Goal: Information Seeking & Learning: Learn about a topic

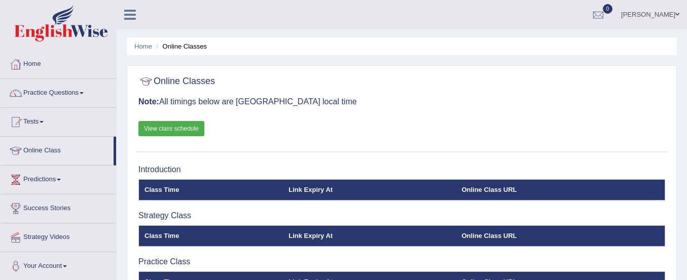
click at [40, 62] on link "Home" at bounding box center [59, 62] width 116 height 25
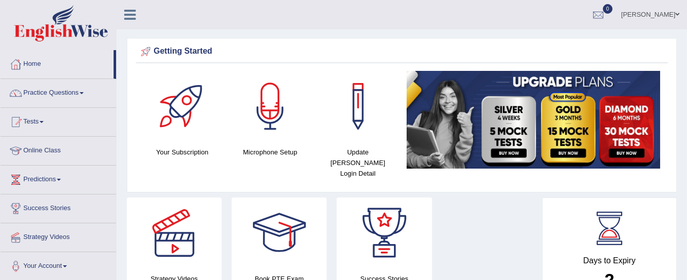
click at [48, 93] on link "Practice Questions" at bounding box center [59, 91] width 116 height 25
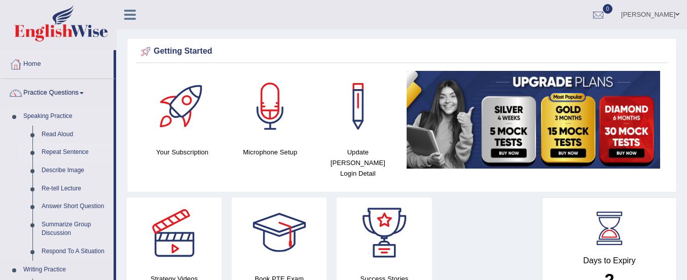
click at [49, 151] on link "Repeat Sentence" at bounding box center [75, 152] width 77 height 18
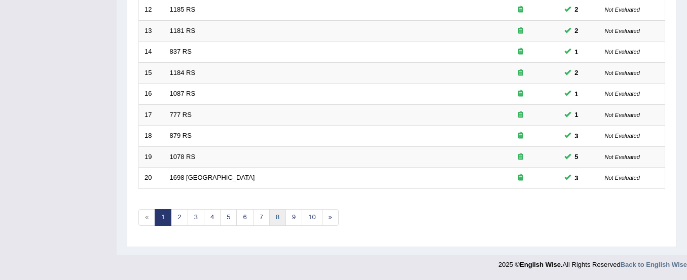
click at [275, 219] on link "8" at bounding box center [277, 217] width 17 height 17
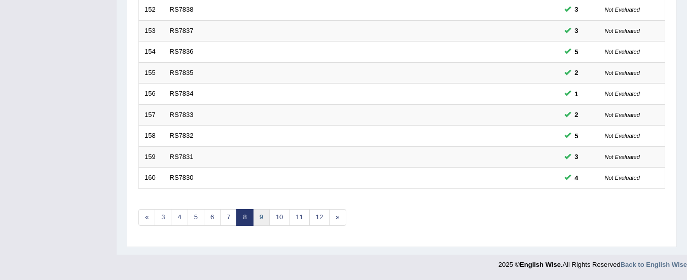
click at [261, 217] on link "9" at bounding box center [261, 217] width 17 height 17
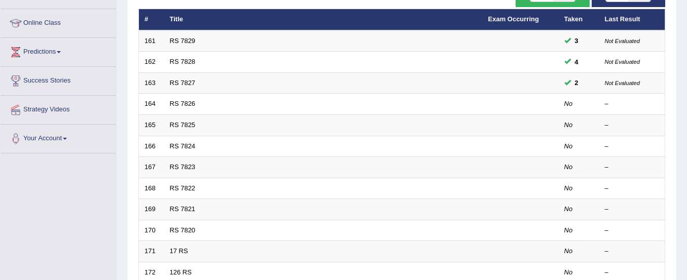
scroll to position [116, 0]
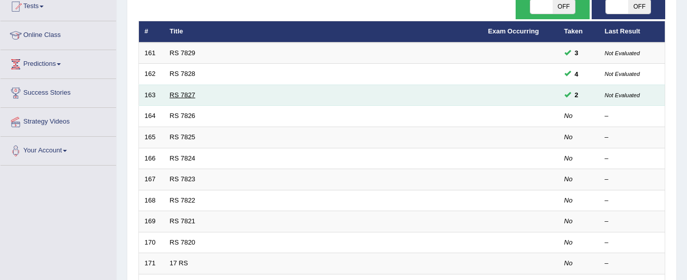
click at [190, 95] on link "RS 7827" at bounding box center [183, 95] width 26 height 8
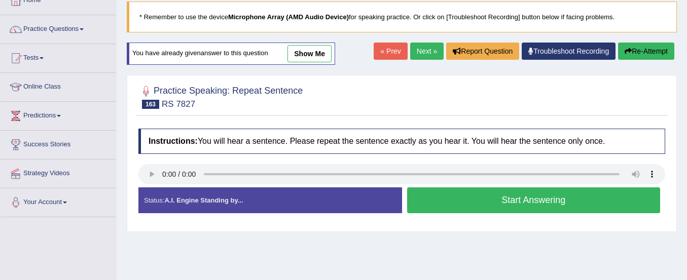
click at [459, 199] on button "Start Answering" at bounding box center [533, 201] width 253 height 26
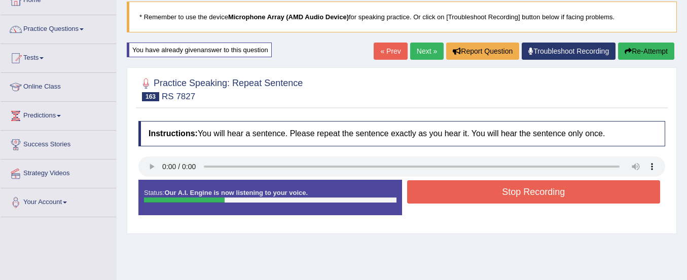
click at [648, 53] on button "Re-Attempt" at bounding box center [646, 51] width 56 height 17
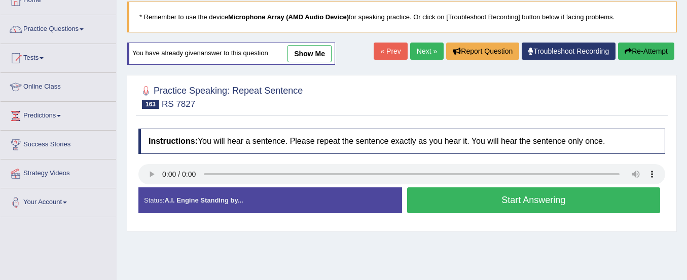
click at [485, 199] on button "Start Answering" at bounding box center [533, 201] width 253 height 26
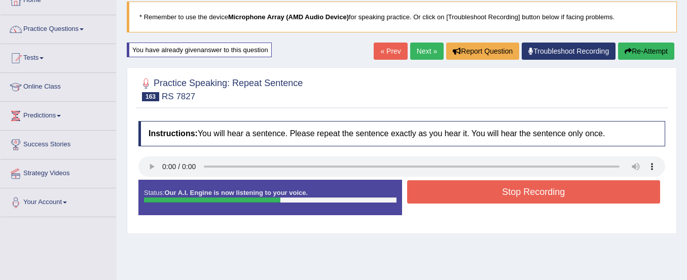
click at [485, 199] on button "Stop Recording" at bounding box center [533, 191] width 253 height 23
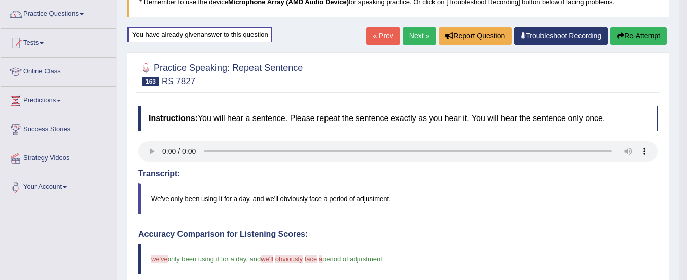
scroll to position [47, 0]
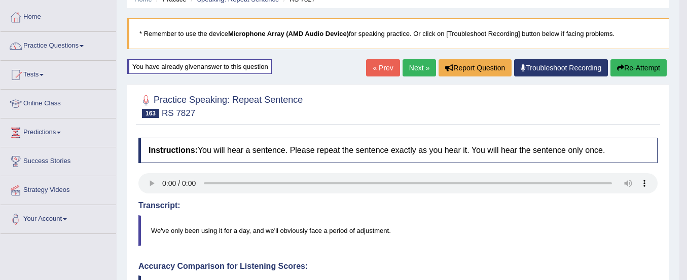
click at [618, 67] on icon "button" at bounding box center [620, 67] width 7 height 7
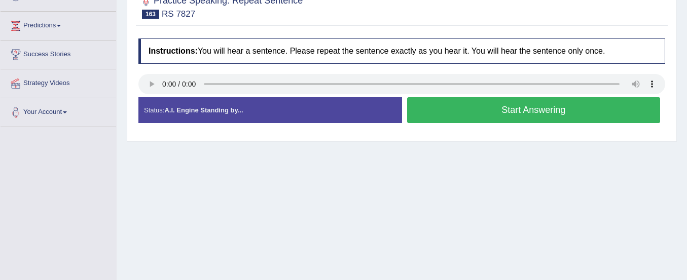
click at [477, 107] on button "Start Answering" at bounding box center [533, 110] width 253 height 26
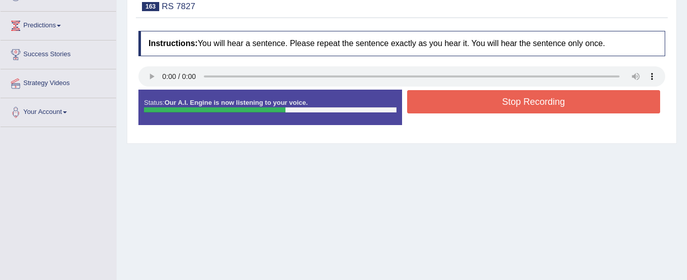
click at [477, 107] on button "Stop Recording" at bounding box center [533, 101] width 253 height 23
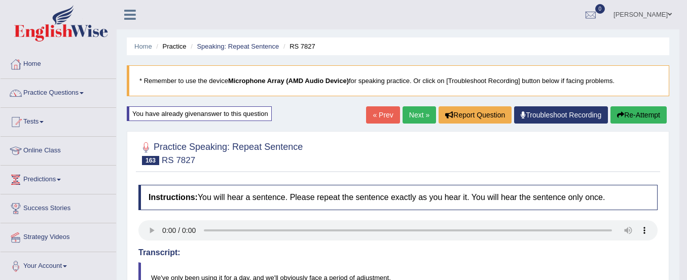
click at [415, 116] on link "Next »" at bounding box center [419, 114] width 33 height 17
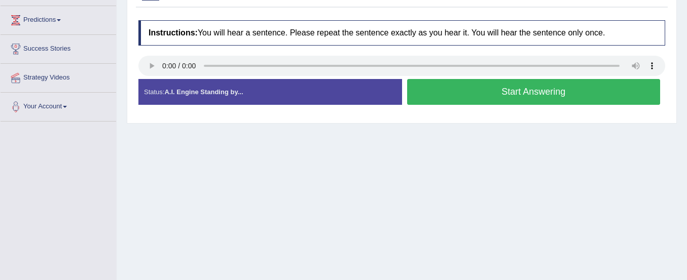
click at [478, 93] on button "Start Answering" at bounding box center [533, 92] width 253 height 26
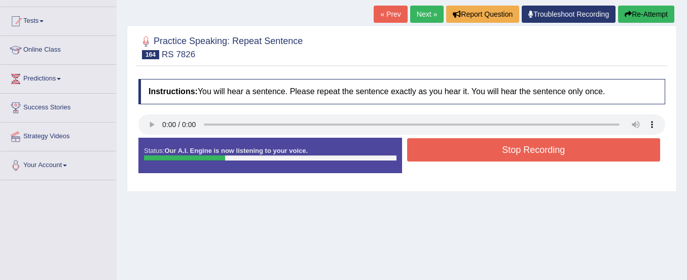
scroll to position [100, 0]
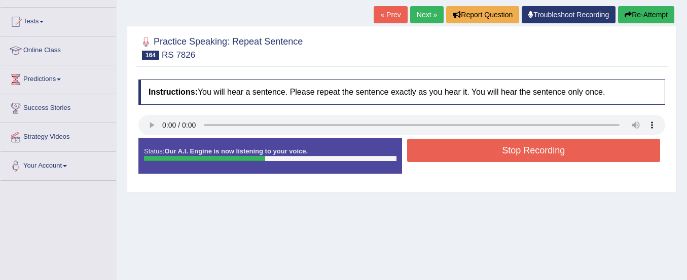
click at [655, 11] on button "Re-Attempt" at bounding box center [646, 14] width 56 height 17
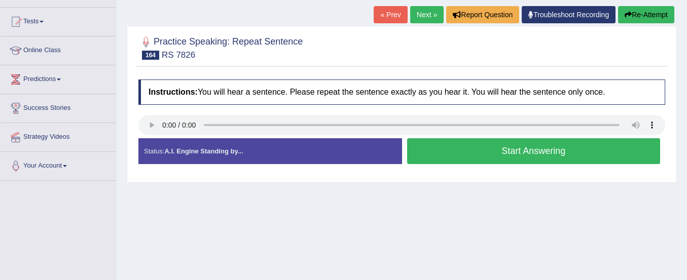
drag, startPoint x: 0, startPoint y: 0, endPoint x: 152, endPoint y: 107, distance: 186.2
click at [152, 107] on div "Instructions: You will hear a sentence. Please repeat the sentence exactly as y…" at bounding box center [402, 126] width 532 height 103
click at [426, 149] on button "Start Answering" at bounding box center [533, 151] width 253 height 26
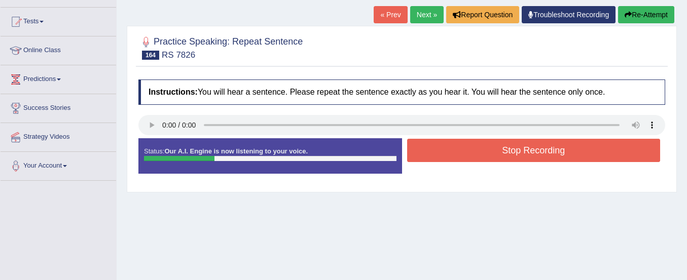
click at [426, 149] on button "Stop Recording" at bounding box center [533, 150] width 253 height 23
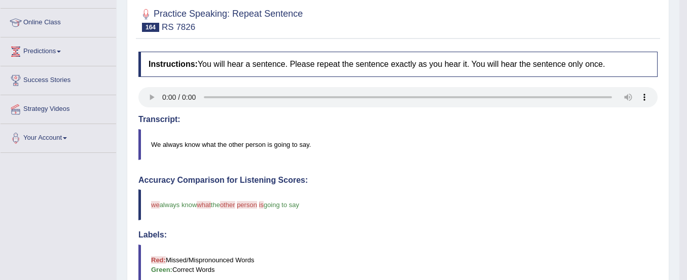
scroll to position [66, 0]
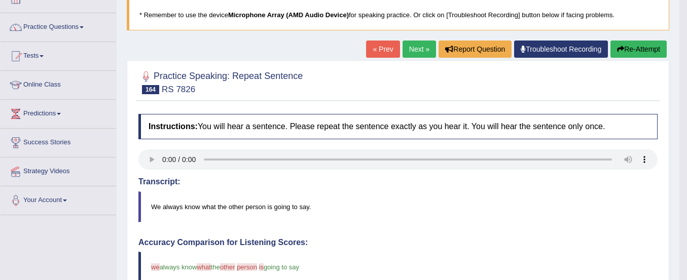
click at [626, 46] on button "Re-Attempt" at bounding box center [638, 49] width 56 height 17
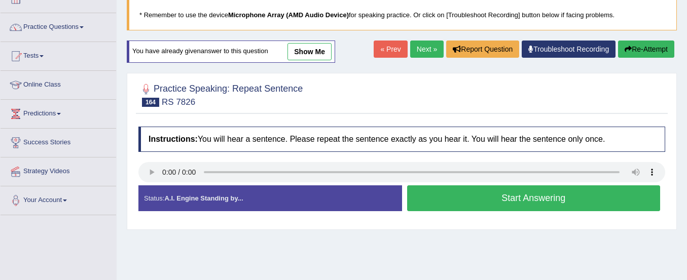
click at [488, 198] on button "Start Answering" at bounding box center [533, 199] width 253 height 26
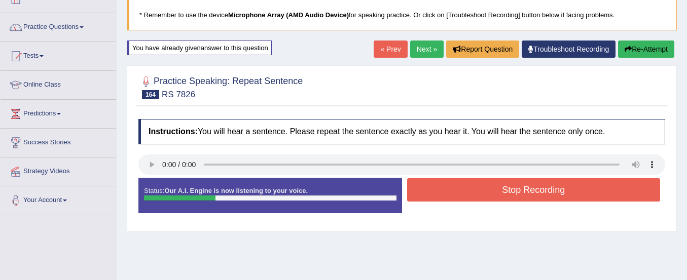
click at [488, 198] on button "Stop Recording" at bounding box center [533, 189] width 253 height 23
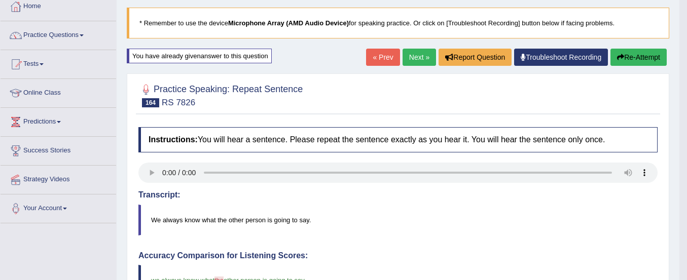
scroll to position [57, 0]
click at [626, 62] on button "Re-Attempt" at bounding box center [638, 57] width 56 height 17
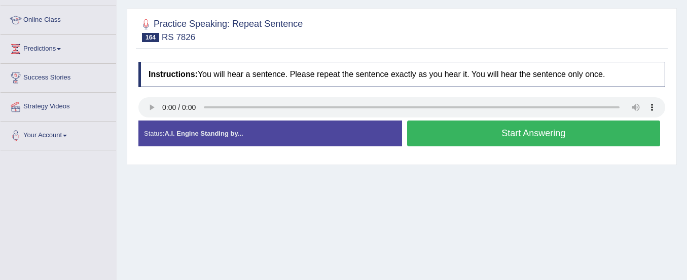
click at [563, 128] on button "Start Answering" at bounding box center [533, 134] width 253 height 26
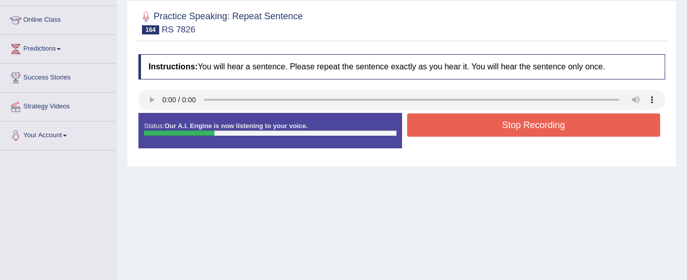
click at [563, 128] on button "Stop Recording" at bounding box center [533, 125] width 253 height 23
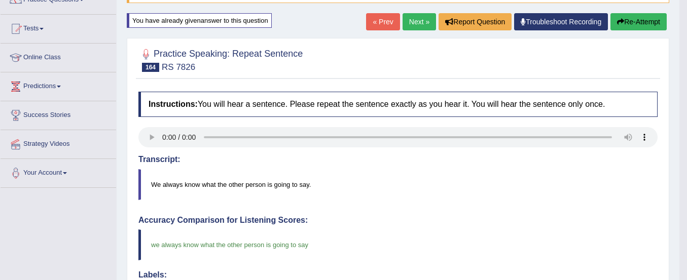
scroll to position [53, 0]
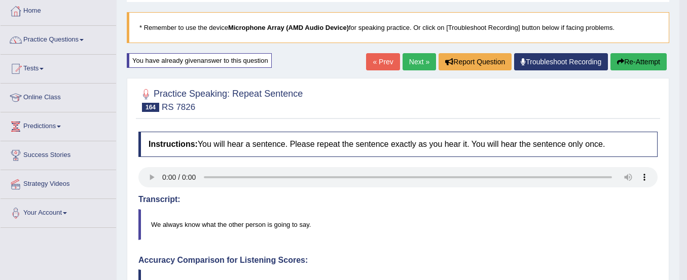
click at [418, 57] on link "Next »" at bounding box center [419, 61] width 33 height 17
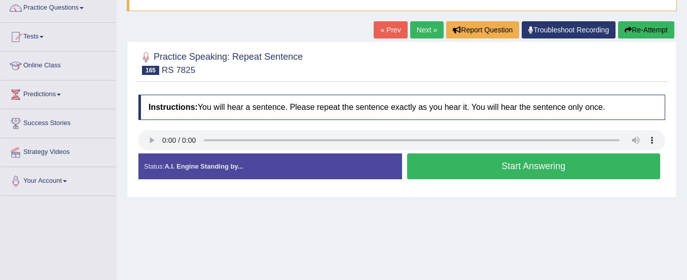
click at [439, 167] on button "Start Answering" at bounding box center [533, 167] width 253 height 26
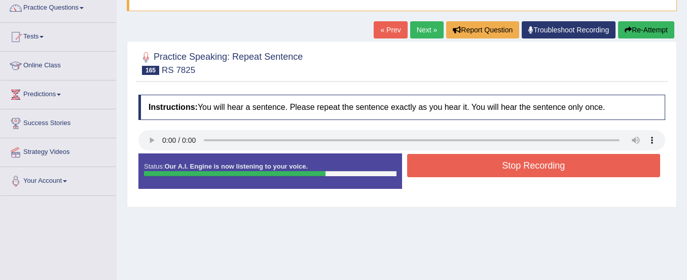
click at [629, 26] on button "Re-Attempt" at bounding box center [646, 29] width 56 height 17
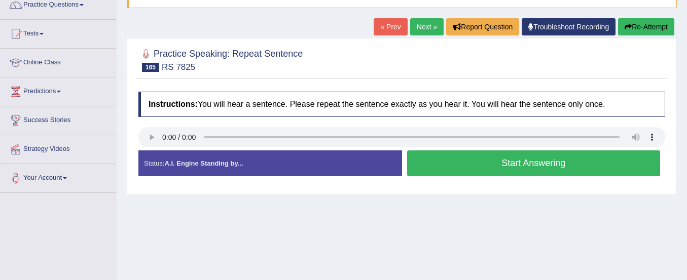
click at [463, 163] on button "Start Answering" at bounding box center [533, 164] width 253 height 26
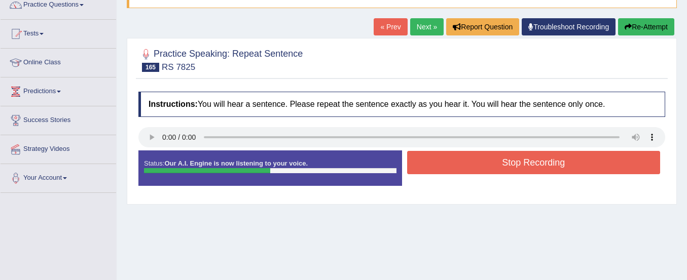
click at [463, 163] on button "Stop Recording" at bounding box center [533, 162] width 253 height 23
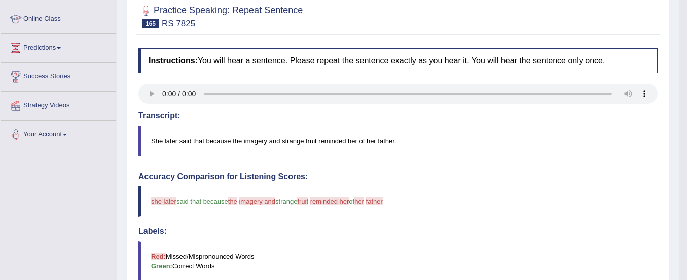
scroll to position [100, 0]
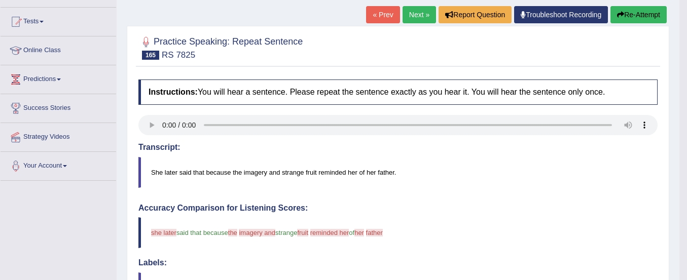
click at [622, 8] on button "Re-Attempt" at bounding box center [638, 14] width 56 height 17
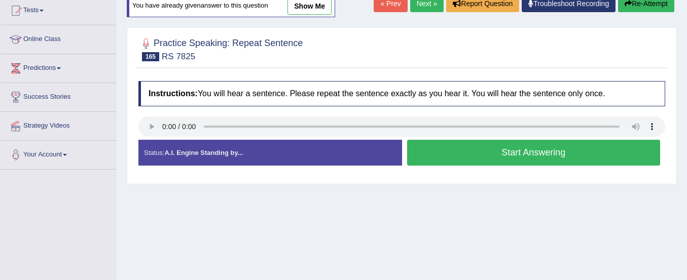
scroll to position [111, 0]
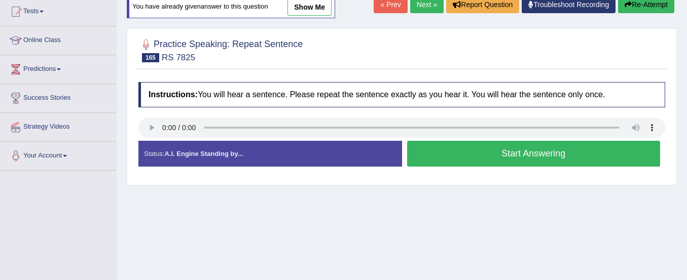
click at [468, 149] on button "Start Answering" at bounding box center [533, 154] width 253 height 26
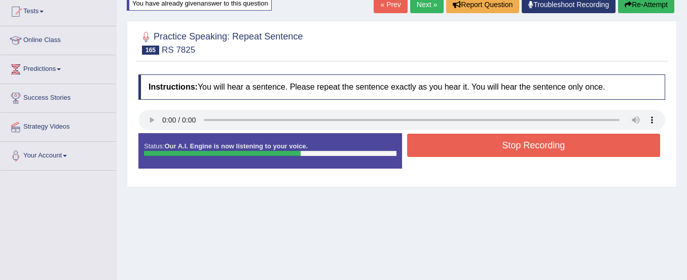
click at [623, 9] on button "Re-Attempt" at bounding box center [646, 4] width 56 height 17
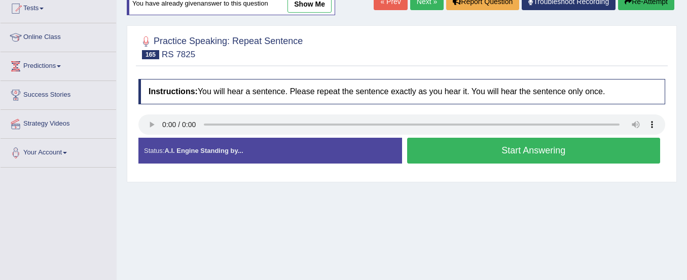
click at [513, 158] on button "Start Answering" at bounding box center [533, 151] width 253 height 26
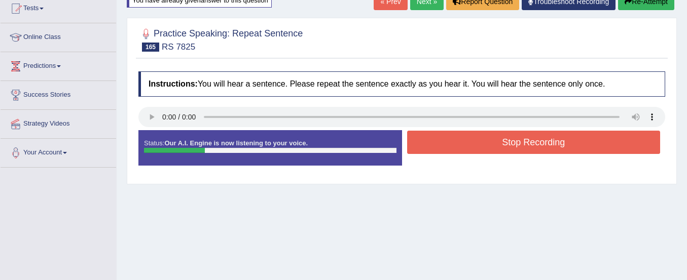
click at [648, 7] on button "Re-Attempt" at bounding box center [646, 1] width 56 height 17
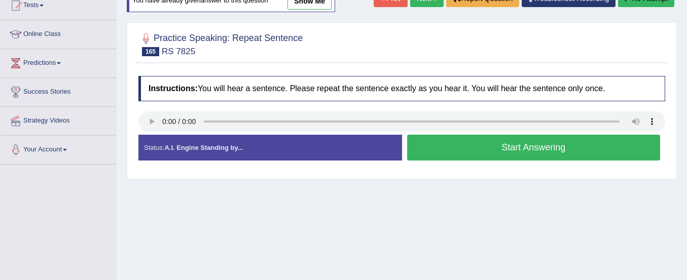
click at [514, 142] on button "Start Answering" at bounding box center [533, 148] width 253 height 26
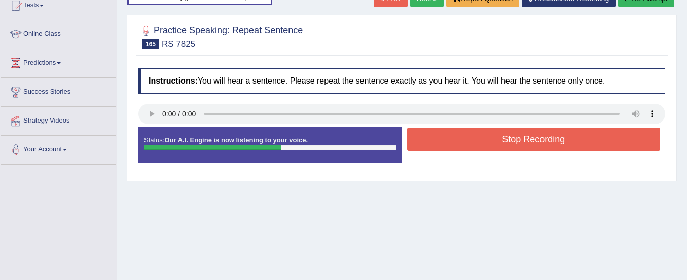
click at [514, 142] on button "Stop Recording" at bounding box center [533, 139] width 253 height 23
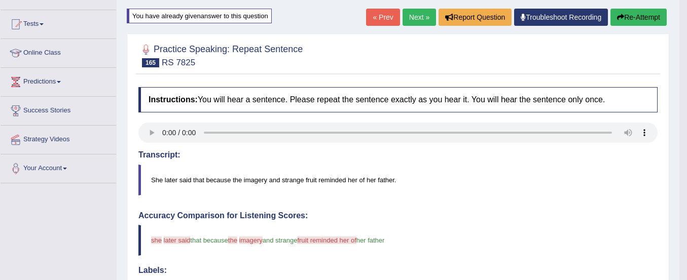
scroll to position [96, 0]
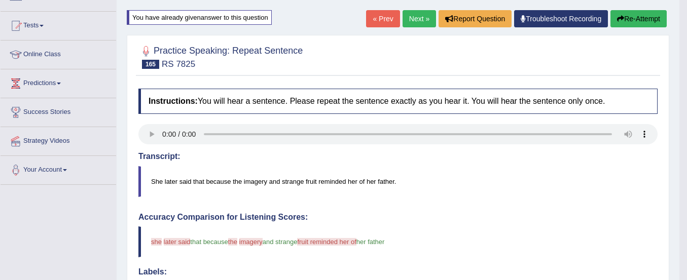
click at [633, 20] on button "Re-Attempt" at bounding box center [638, 18] width 56 height 17
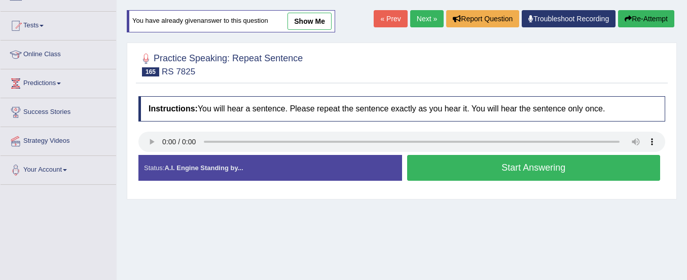
click at [530, 173] on button "Start Answering" at bounding box center [533, 168] width 253 height 26
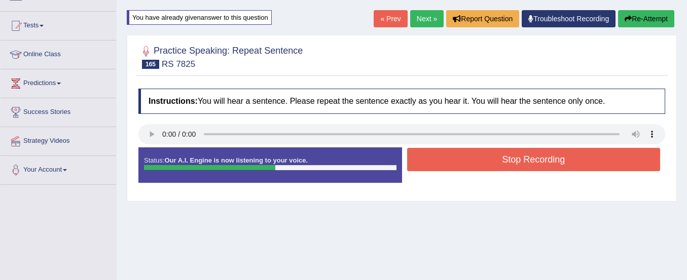
click at [529, 166] on button "Stop Recording" at bounding box center [533, 159] width 253 height 23
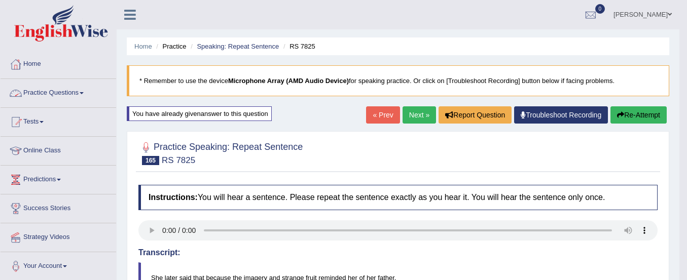
click at [35, 67] on link "Home" at bounding box center [59, 62] width 116 height 25
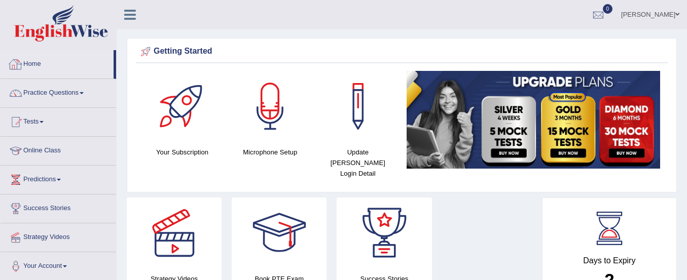
click at [40, 61] on link "Home" at bounding box center [57, 62] width 113 height 25
click at [51, 94] on link "Practice Questions" at bounding box center [59, 91] width 116 height 25
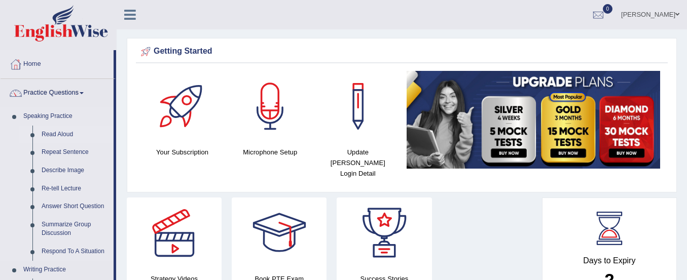
click at [66, 131] on link "Read Aloud" at bounding box center [75, 135] width 77 height 18
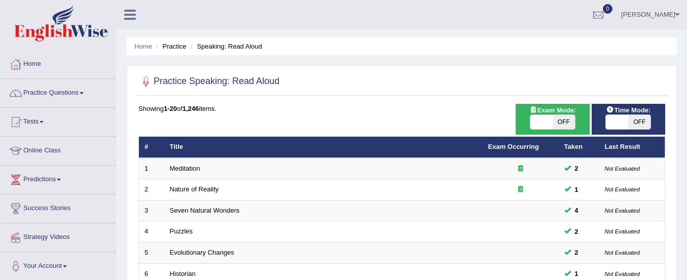
scroll to position [391, 0]
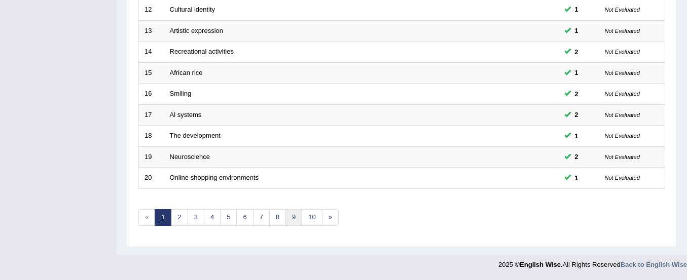
click at [295, 220] on link "9" at bounding box center [293, 217] width 17 height 17
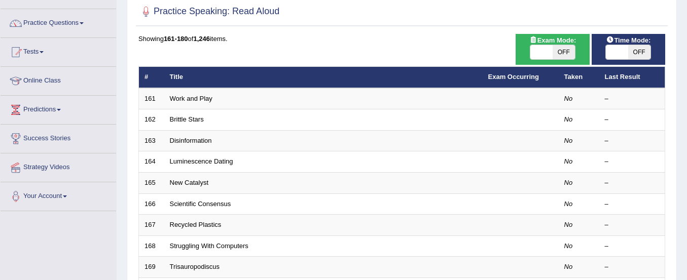
scroll to position [391, 0]
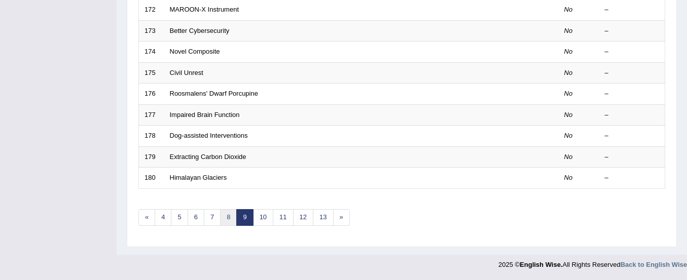
click at [231, 216] on link "8" at bounding box center [228, 217] width 17 height 17
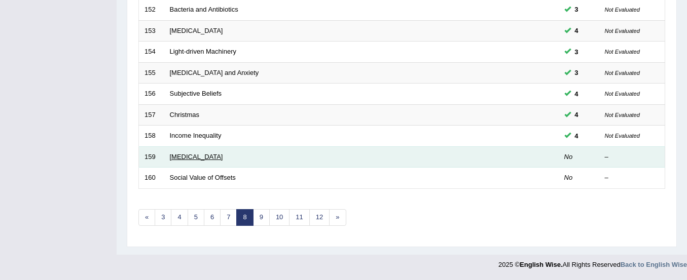
click at [184, 158] on link "[MEDICAL_DATA]" at bounding box center [196, 157] width 53 height 8
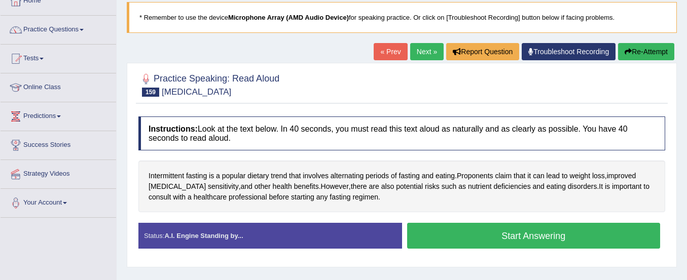
scroll to position [73, 0]
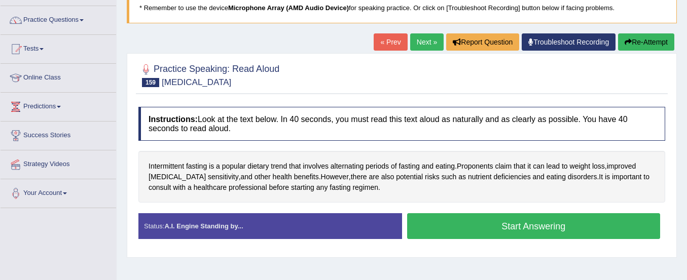
click at [436, 228] on button "Start Answering" at bounding box center [533, 226] width 253 height 26
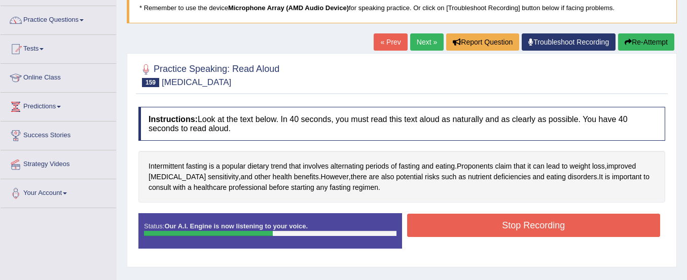
click at [436, 228] on button "Stop Recording" at bounding box center [533, 225] width 253 height 23
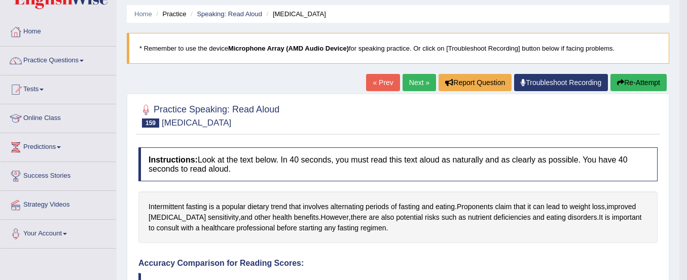
scroll to position [32, 0]
click at [629, 84] on button "Re-Attempt" at bounding box center [638, 83] width 56 height 17
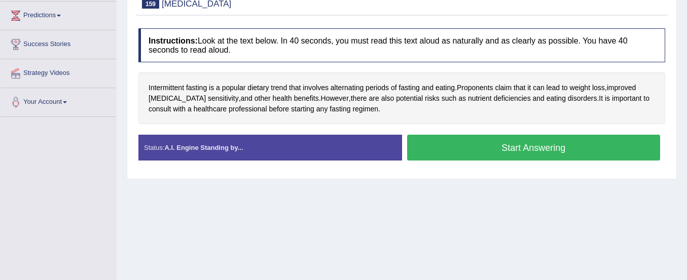
click at [550, 154] on button "Start Answering" at bounding box center [533, 148] width 253 height 26
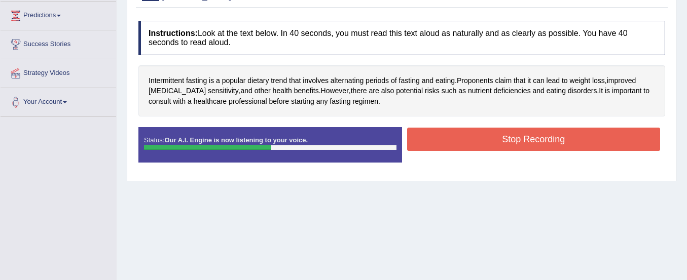
click at [540, 139] on button "Stop Recording" at bounding box center [533, 139] width 253 height 23
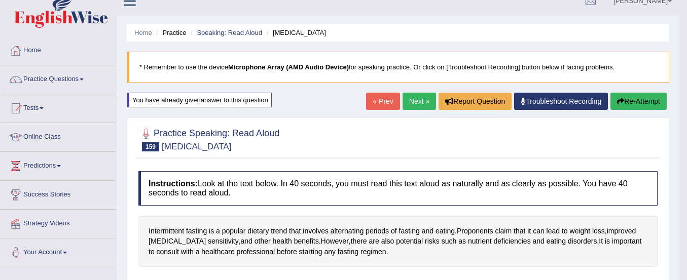
scroll to position [13, 0]
click at [413, 104] on link "Next »" at bounding box center [419, 101] width 33 height 17
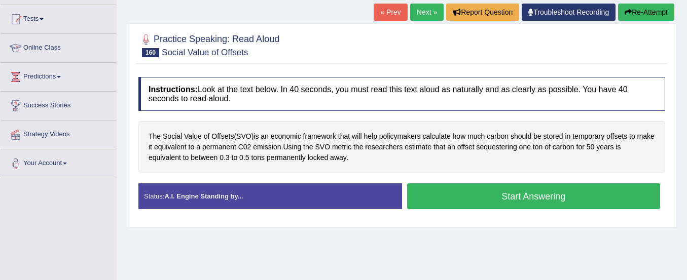
click at [436, 194] on button "Start Answering" at bounding box center [533, 197] width 253 height 26
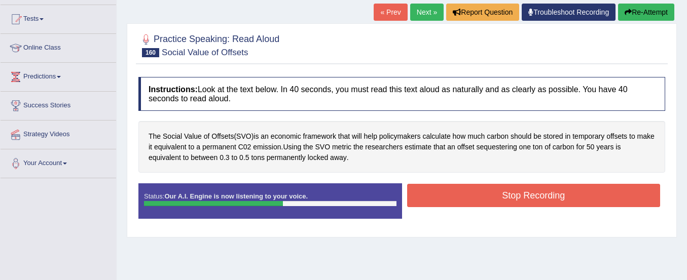
click at [436, 194] on button "Stop Recording" at bounding box center [533, 195] width 253 height 23
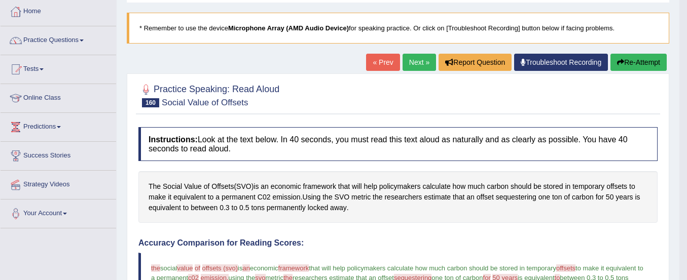
scroll to position [52, 0]
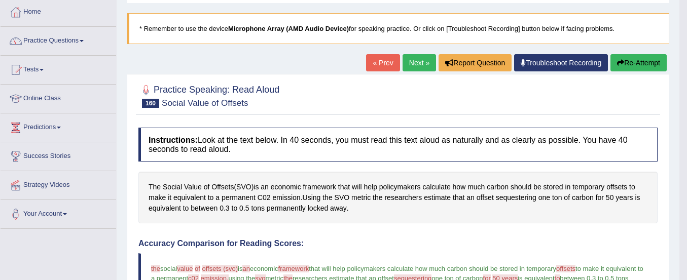
click at [622, 59] on icon "button" at bounding box center [620, 62] width 7 height 7
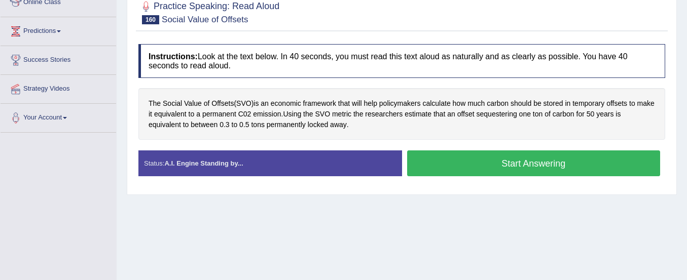
scroll to position [149, 0]
click at [538, 163] on button "Start Answering" at bounding box center [533, 164] width 253 height 26
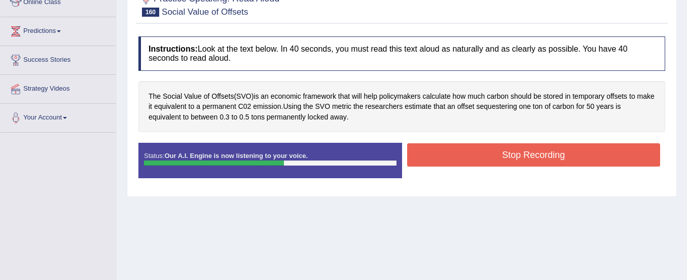
click at [538, 163] on button "Stop Recording" at bounding box center [533, 154] width 253 height 23
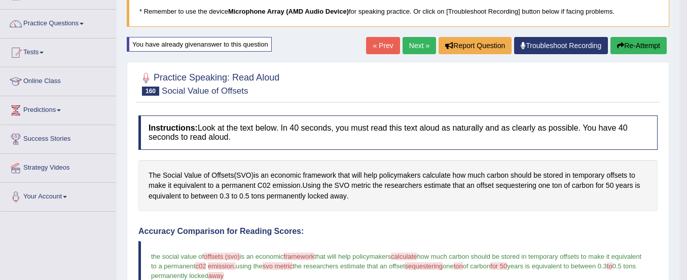
scroll to position [0, 0]
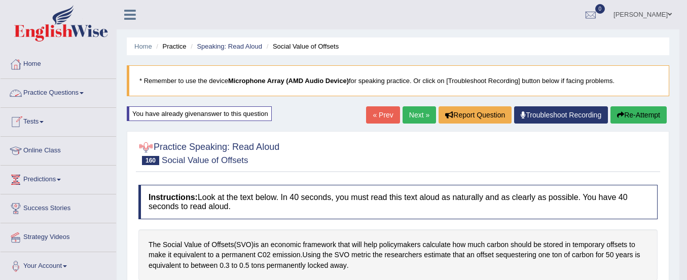
click at [58, 92] on link "Practice Questions" at bounding box center [59, 91] width 116 height 25
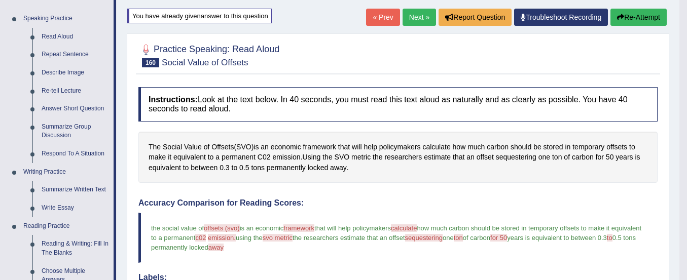
scroll to position [94, 0]
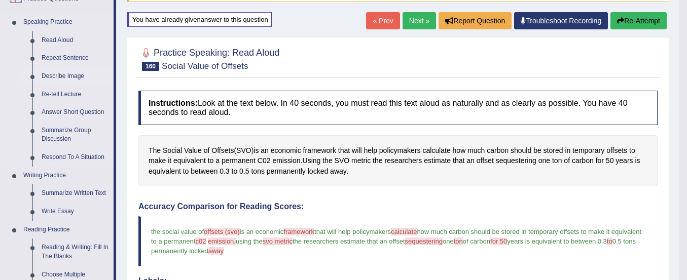
click at [61, 71] on link "Describe Image" at bounding box center [75, 76] width 77 height 18
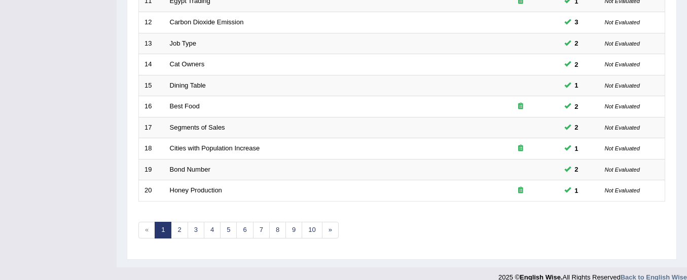
scroll to position [391, 0]
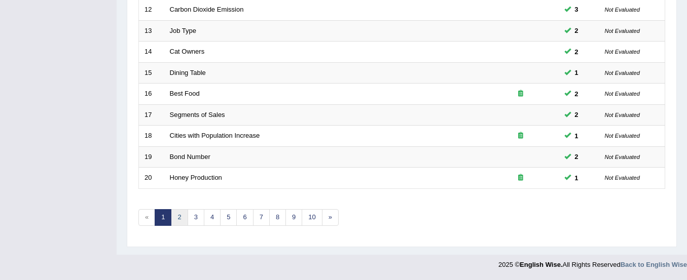
click at [180, 212] on link "2" at bounding box center [179, 217] width 17 height 17
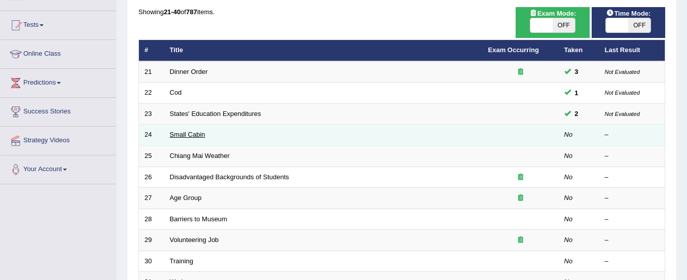
click at [194, 133] on link "Small Cabin" at bounding box center [187, 135] width 35 height 8
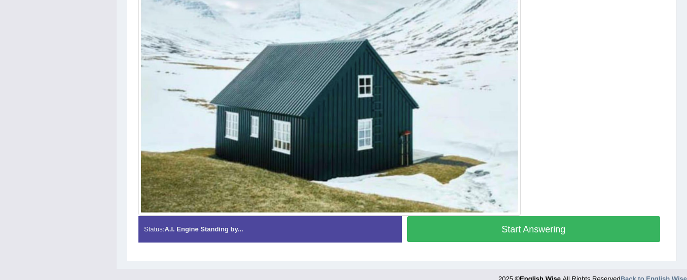
scroll to position [331, 0]
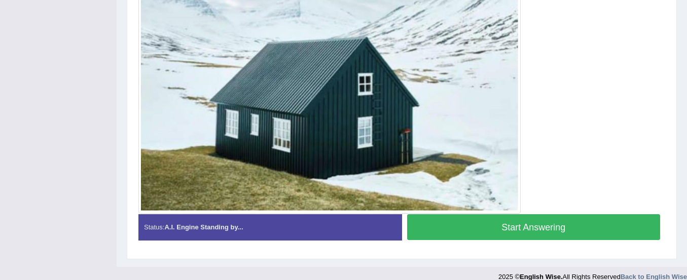
click at [450, 224] on button "Start Answering" at bounding box center [533, 227] width 253 height 26
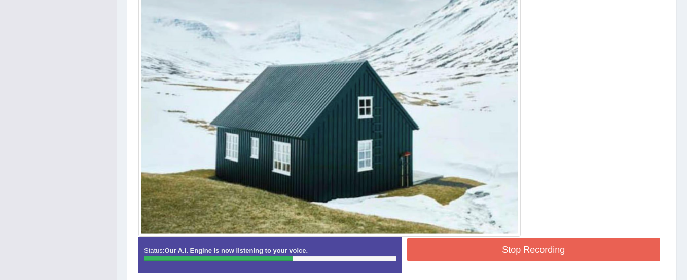
scroll to position [337, 0]
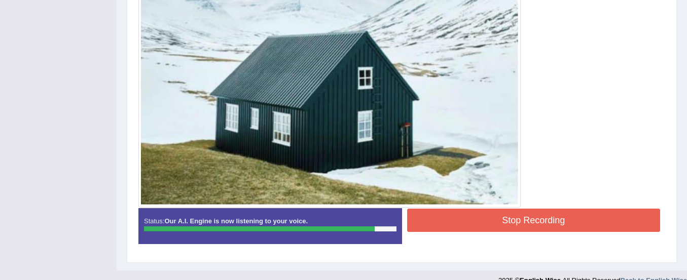
click at [447, 218] on button "Stop Recording" at bounding box center [533, 220] width 253 height 23
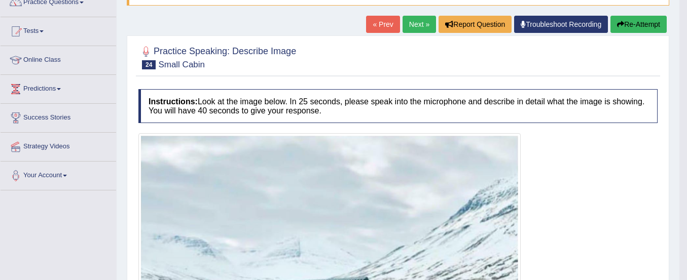
scroll to position [90, 0]
click at [641, 23] on button "Re-Attempt" at bounding box center [638, 24] width 56 height 17
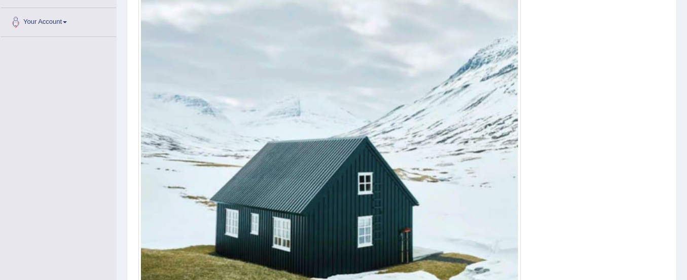
scroll to position [356, 0]
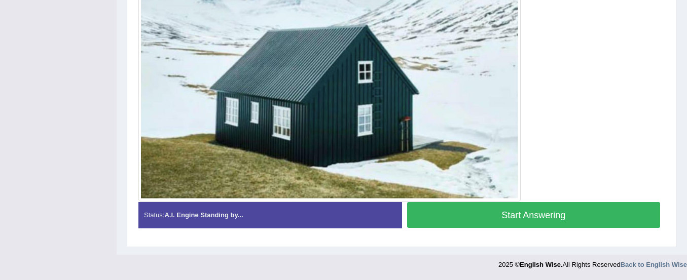
click at [447, 215] on button "Start Answering" at bounding box center [533, 215] width 253 height 26
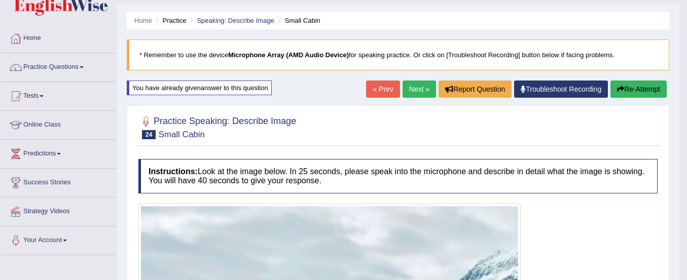
scroll to position [0, 0]
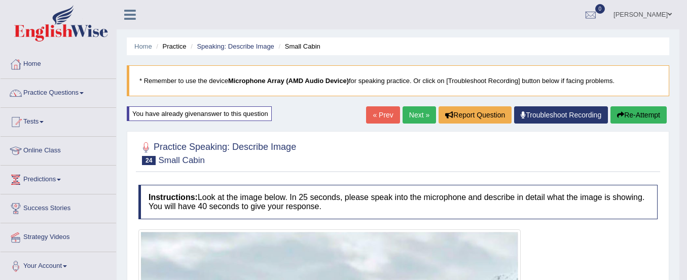
click at [623, 113] on button "Re-Attempt" at bounding box center [638, 114] width 56 height 17
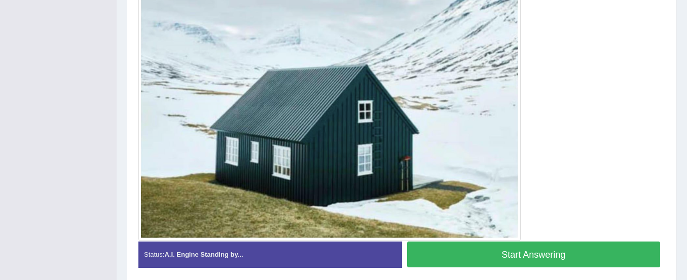
scroll to position [356, 0]
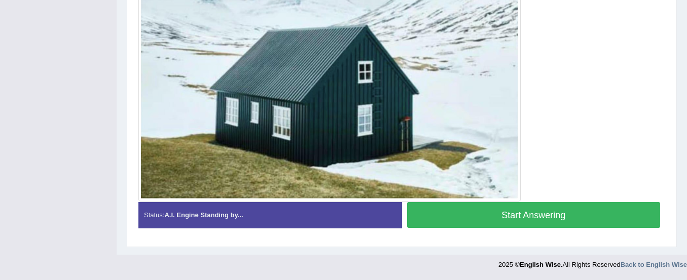
click at [539, 220] on button "Start Answering" at bounding box center [533, 215] width 253 height 26
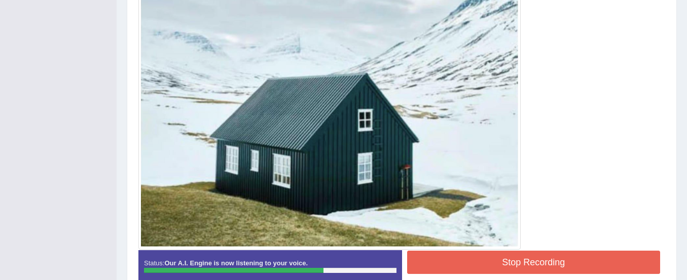
scroll to position [344, 0]
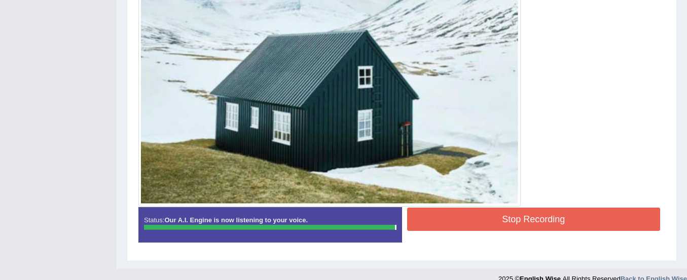
click at [467, 219] on button "Stop Recording" at bounding box center [533, 219] width 253 height 23
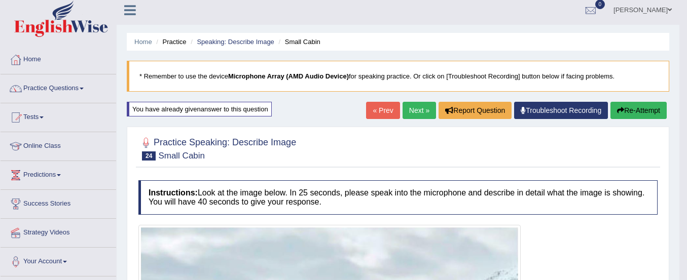
scroll to position [4, 0]
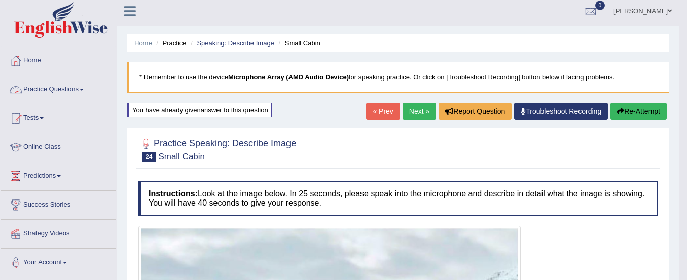
click at [70, 89] on link "Practice Questions" at bounding box center [59, 88] width 116 height 25
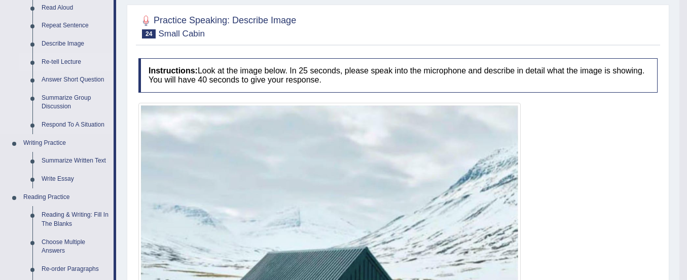
scroll to position [130, 0]
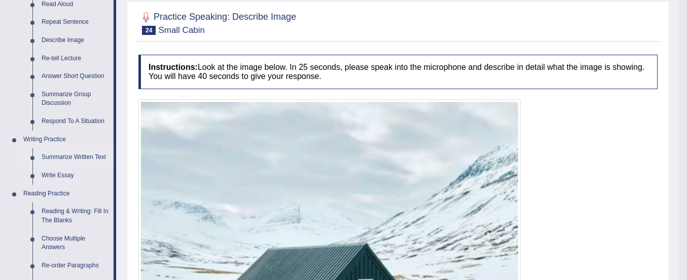
click at [65, 154] on link "Summarize Written Text" at bounding box center [75, 158] width 77 height 18
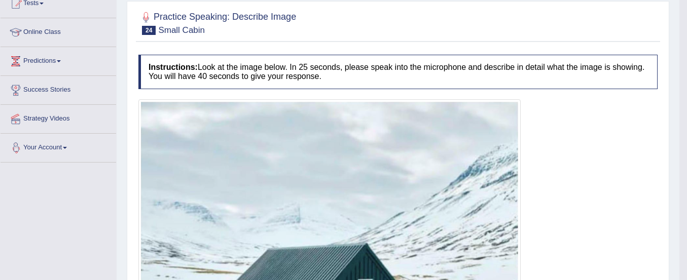
scroll to position [152, 0]
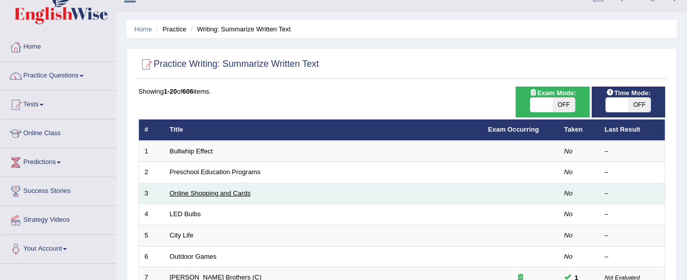
scroll to position [16, 0]
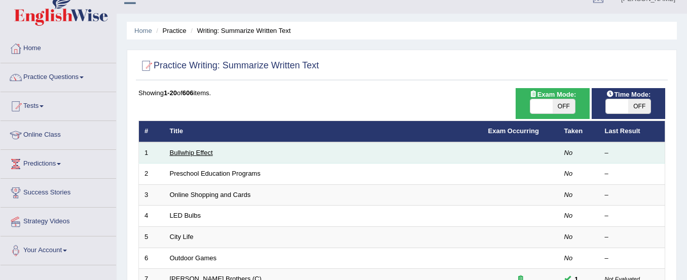
click at [191, 156] on link "Bullwhip Effect" at bounding box center [191, 153] width 43 height 8
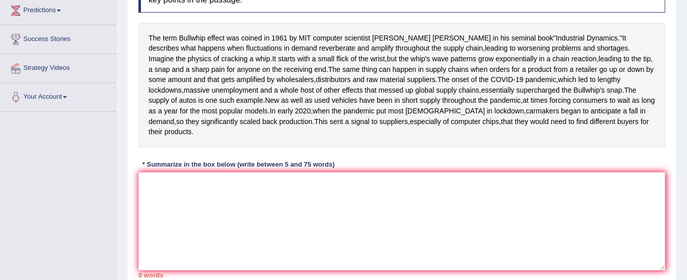
scroll to position [170, 0]
click at [153, 247] on textarea at bounding box center [401, 221] width 527 height 98
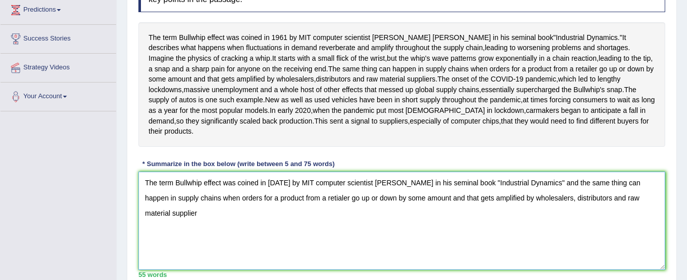
scroll to position [286, 0]
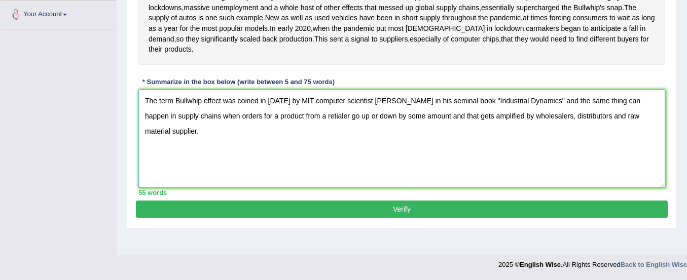
type textarea "The term Bullwhip effect was coined in 1961 by MIT computer scientist Jay Forre…"
click at [228, 218] on button "Verify" at bounding box center [402, 209] width 532 height 17
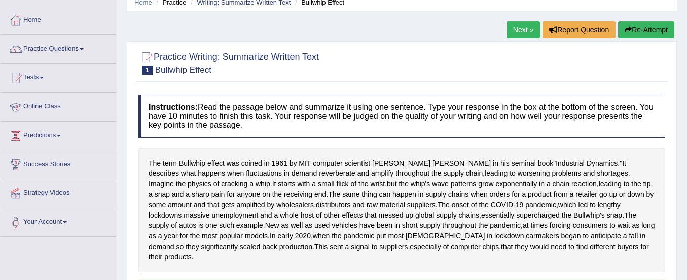
scroll to position [44, 0]
click at [48, 49] on link "Practice Questions" at bounding box center [59, 47] width 116 height 25
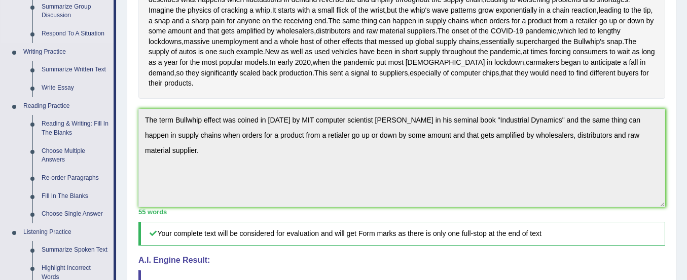
scroll to position [230, 0]
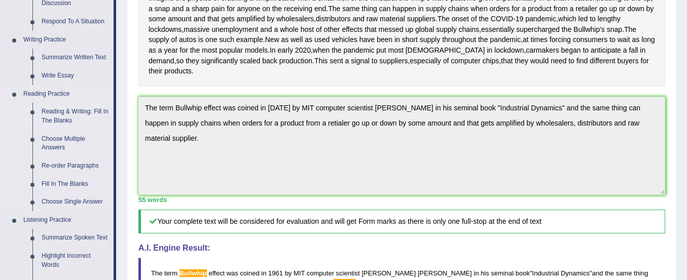
click at [65, 117] on link "Reading & Writing: Fill In The Blanks" at bounding box center [75, 116] width 77 height 27
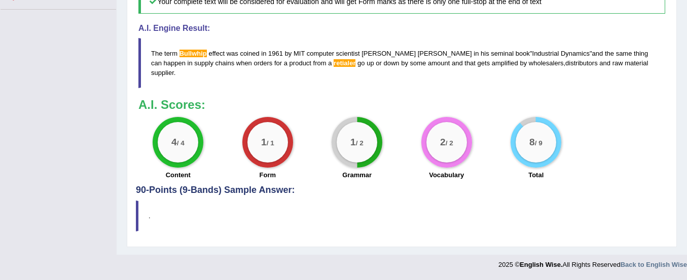
scroll to position [493, 0]
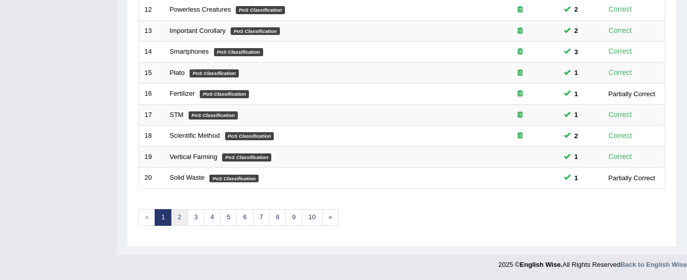
click at [182, 214] on link "2" at bounding box center [179, 217] width 17 height 17
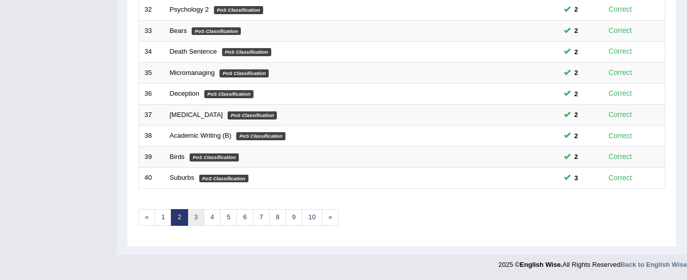
click at [194, 216] on link "3" at bounding box center [196, 217] width 17 height 17
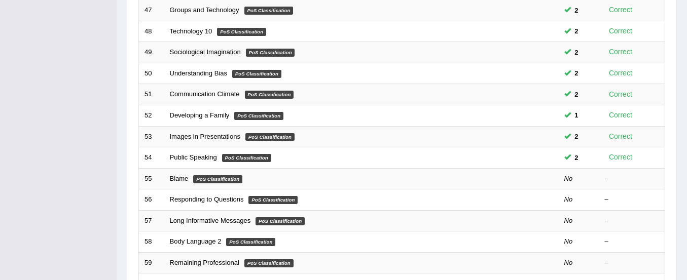
scroll to position [286, 0]
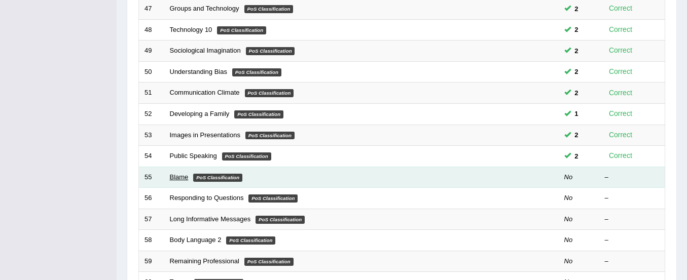
click at [178, 176] on link "Blame" at bounding box center [179, 177] width 19 height 8
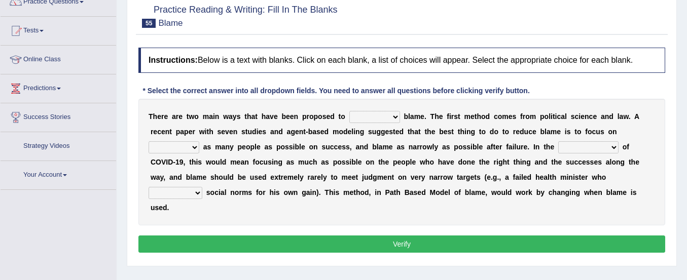
scroll to position [91, 0]
click at [371, 115] on select "abuse release reduce redress" at bounding box center [374, 117] width 51 height 12
select select "reduce"
click at [349, 111] on select "abuse release reduce redress" at bounding box center [374, 117] width 51 height 12
click at [384, 113] on select "abuse release reduce redress" at bounding box center [374, 117] width 51 height 12
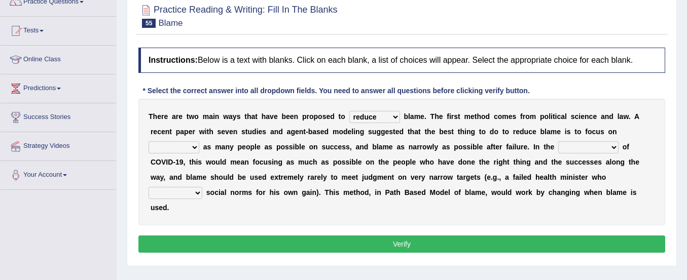
click at [439, 120] on b "e" at bounding box center [441, 117] width 4 height 8
click at [192, 146] on select "praising promising preserving praying" at bounding box center [174, 147] width 51 height 12
click at [149, 141] on select "praising promising preserving praying" at bounding box center [174, 147] width 51 height 12
click at [194, 149] on select "praising promising preserving praying" at bounding box center [174, 147] width 51 height 12
select select "praising"
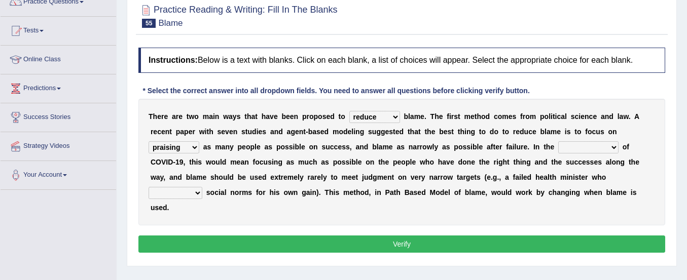
click at [149, 141] on select "praising promising preserving praying" at bounding box center [174, 147] width 51 height 12
click at [562, 151] on select "context confrontation text construction" at bounding box center [588, 147] width 60 height 12
select select "context"
click at [558, 141] on select "context confrontation text construction" at bounding box center [588, 147] width 60 height 12
click at [192, 191] on select "departed established violated met" at bounding box center [176, 193] width 54 height 12
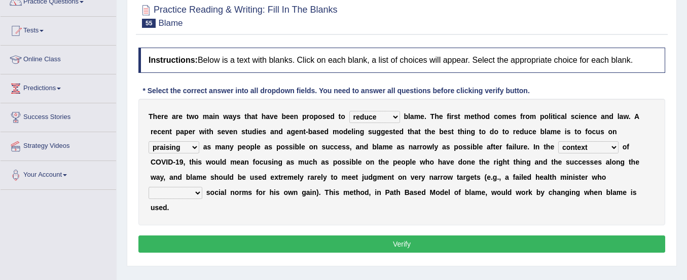
select select "violated"
click at [149, 187] on select "departed established violated met" at bounding box center [176, 193] width 54 height 12
click at [203, 244] on button "Verify" at bounding box center [401, 244] width 527 height 17
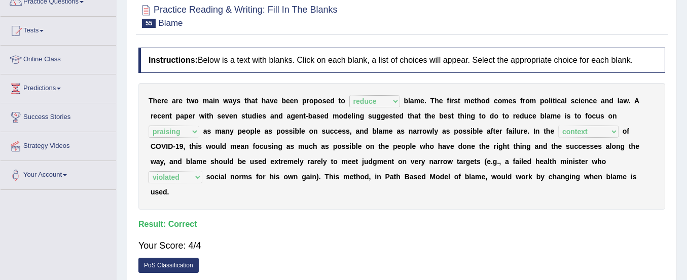
scroll to position [0, 0]
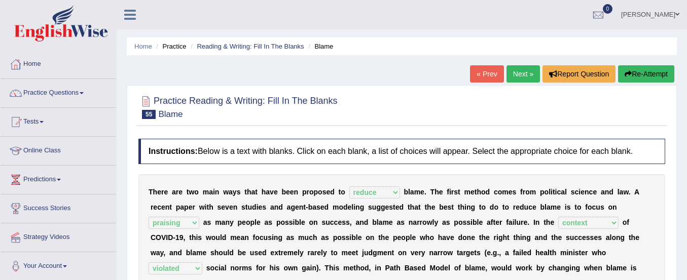
click at [511, 73] on link "Next »" at bounding box center [522, 73] width 33 height 17
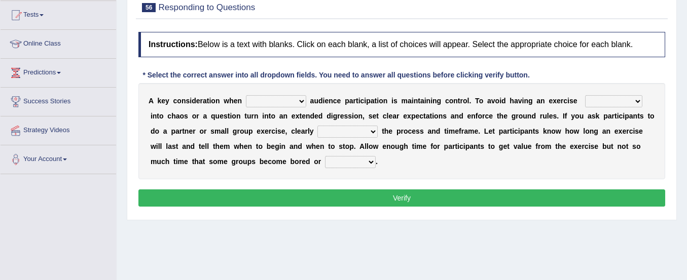
scroll to position [108, 0]
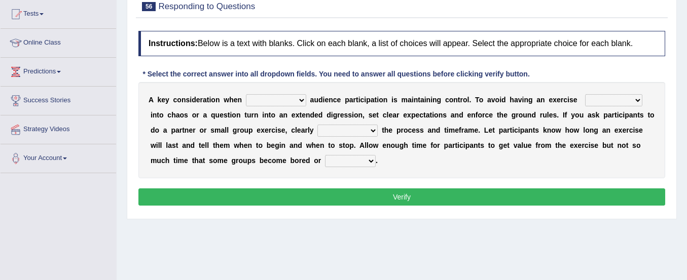
click at [275, 101] on select "incorporating increasing incurring indicating" at bounding box center [276, 100] width 60 height 12
select select "increasing"
click at [246, 94] on select "incorporating increasing incurring indicating" at bounding box center [276, 100] width 60 height 12
click at [592, 102] on select "deteriorate determine deliver demonstrate" at bounding box center [613, 100] width 57 height 12
select select "deteriorate"
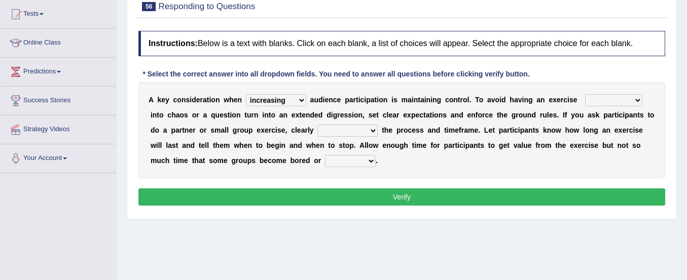
click at [585, 94] on select "deteriorate determine deliver demonstrate" at bounding box center [613, 100] width 57 height 12
click at [328, 130] on select "communicate confirm accumulate commit" at bounding box center [347, 131] width 60 height 12
select select "confirm"
click at [317, 125] on select "communicate confirm accumulate commit" at bounding box center [347, 131] width 60 height 12
click at [349, 162] on select "destroyed distracted disobeyed divided" at bounding box center [350, 161] width 51 height 12
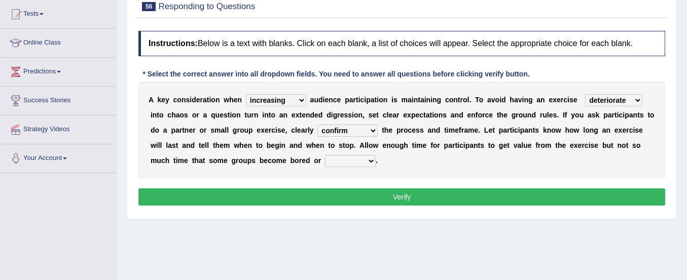
select select "distracted"
click at [325, 155] on select "destroyed distracted disobeyed divided" at bounding box center [350, 161] width 51 height 12
click at [354, 196] on button "Verify" at bounding box center [401, 197] width 527 height 17
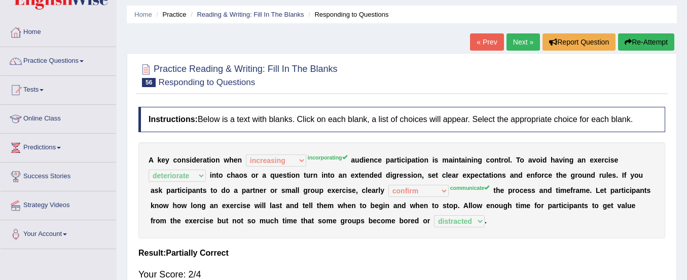
scroll to position [29, 0]
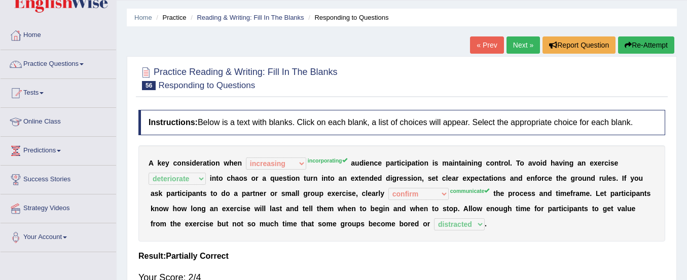
click at [635, 45] on button "Re-Attempt" at bounding box center [646, 45] width 56 height 17
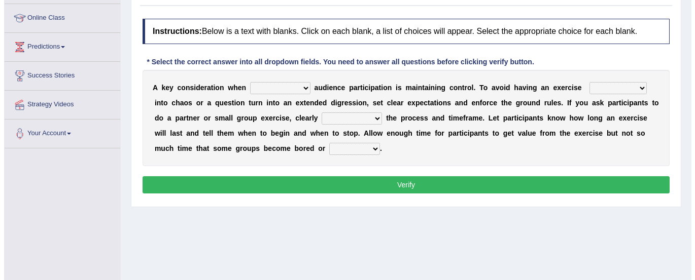
scroll to position [134, 0]
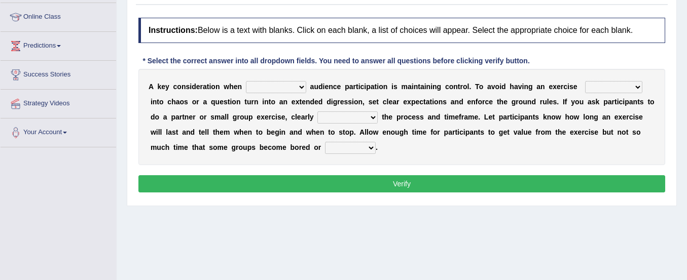
click at [279, 85] on select "incorporating increasing incurring indicating" at bounding box center [276, 87] width 60 height 12
select select "incorporating"
click at [246, 81] on select "incorporating increasing incurring indicating" at bounding box center [276, 87] width 60 height 12
click at [592, 87] on select "deteriorate determine deliver demonstrate" at bounding box center [613, 87] width 57 height 12
select select "deteriorate"
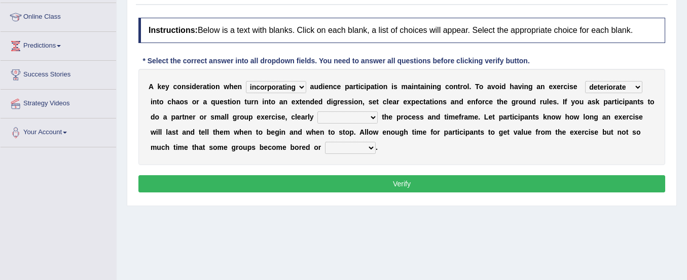
click at [585, 81] on select "deteriorate determine deliver demonstrate" at bounding box center [613, 87] width 57 height 12
click at [328, 117] on select "communicate confirm accumulate commit" at bounding box center [347, 118] width 60 height 12
select select "communicate"
click at [317, 112] on select "communicate confirm accumulate commit" at bounding box center [347, 118] width 60 height 12
click at [340, 145] on select "destroyed distracted disobeyed divided" at bounding box center [350, 148] width 51 height 12
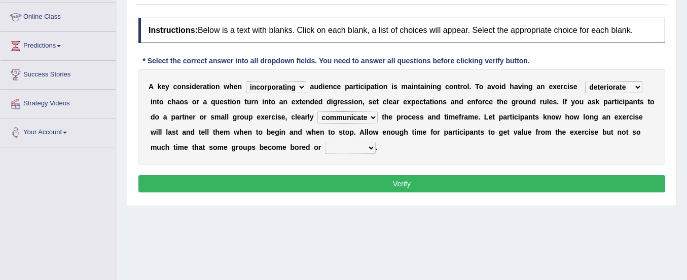
select select "distracted"
click at [325, 142] on select "destroyed distracted disobeyed divided" at bounding box center [350, 148] width 51 height 12
click at [353, 188] on button "Verify" at bounding box center [401, 183] width 527 height 17
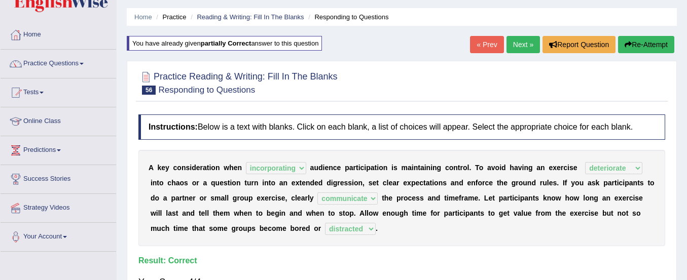
scroll to position [30, 0]
click at [514, 41] on link "Next »" at bounding box center [522, 43] width 33 height 17
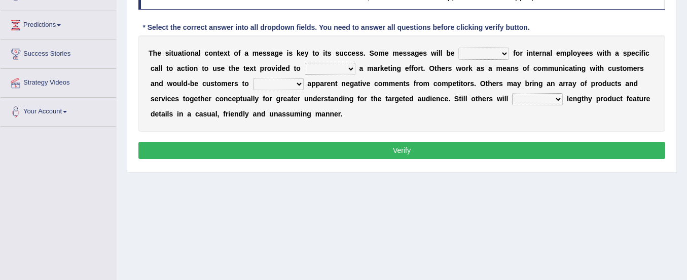
scroll to position [179, 0]
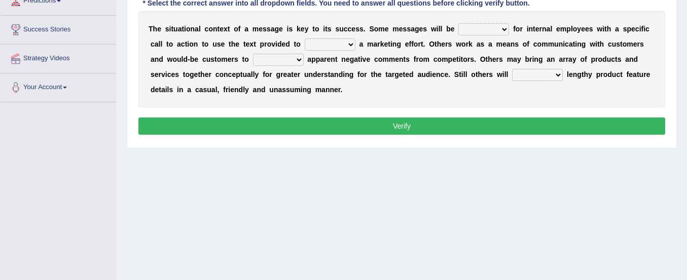
click at [467, 28] on select "targeted varied marketed parted" at bounding box center [483, 29] width 51 height 12
select select "varied"
click at [458, 23] on select "targeted varied marketed parted" at bounding box center [483, 29] width 51 height 12
click at [338, 47] on select "extract exceed expand export" at bounding box center [330, 45] width 51 height 12
select select "expand"
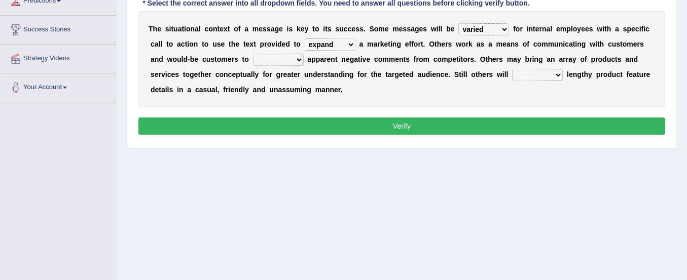
click at [305, 39] on select "extract exceed expand export" at bounding box center [330, 45] width 51 height 12
click at [270, 60] on select "rebut rebel review reboot" at bounding box center [278, 60] width 51 height 12
select select "review"
click at [253, 54] on select "rebut rebel review reboot" at bounding box center [278, 60] width 51 height 12
click at [531, 76] on select "deliver delay delight delegate" at bounding box center [537, 75] width 51 height 12
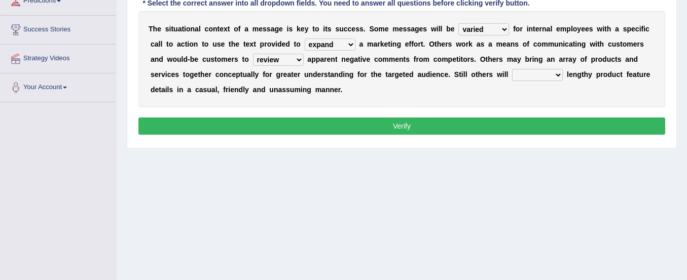
select select "deliver"
click at [512, 69] on select "deliver delay delight delegate" at bounding box center [537, 75] width 51 height 12
click at [495, 131] on button "Verify" at bounding box center [401, 126] width 527 height 17
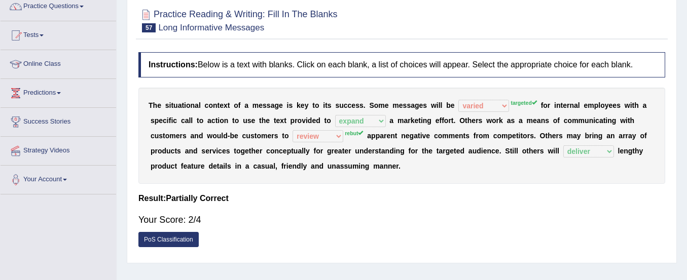
scroll to position [38, 0]
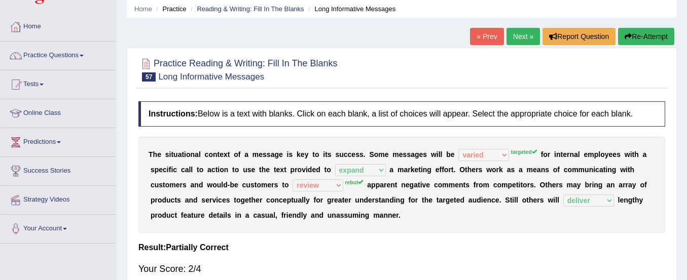
click at [644, 39] on button "Re-Attempt" at bounding box center [646, 36] width 56 height 17
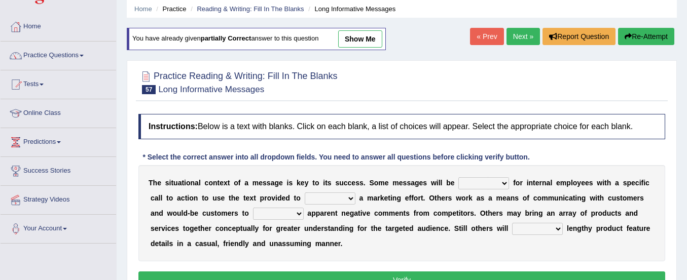
click at [481, 184] on select "targeted varied marketed parted" at bounding box center [483, 183] width 51 height 12
select select "targeted"
click at [458, 177] on select "targeted varied marketed parted" at bounding box center [483, 183] width 51 height 12
click at [316, 198] on select "extract exceed expand export" at bounding box center [330, 199] width 51 height 12
select select "expand"
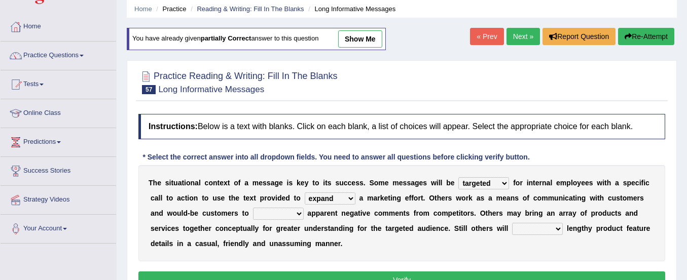
click at [305, 193] on select "extract exceed expand export" at bounding box center [330, 199] width 51 height 12
click at [281, 215] on select "rebut rebel review reboot" at bounding box center [278, 214] width 51 height 12
select select "rebut"
click at [253, 208] on select "rebut rebel review reboot" at bounding box center [278, 214] width 51 height 12
click at [527, 228] on select "deliver delay delight delegate" at bounding box center [537, 229] width 51 height 12
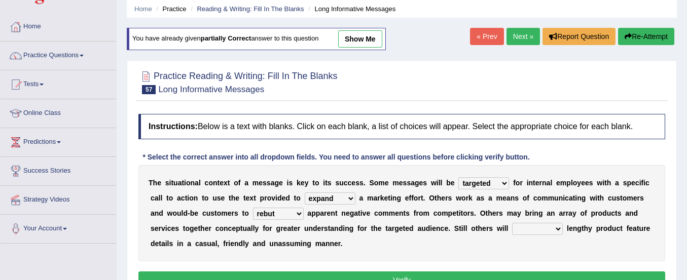
select select "deliver"
click at [512, 223] on select "deliver delay delight delegate" at bounding box center [537, 229] width 51 height 12
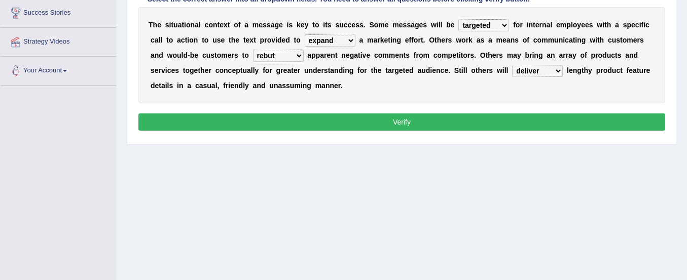
scroll to position [196, 0]
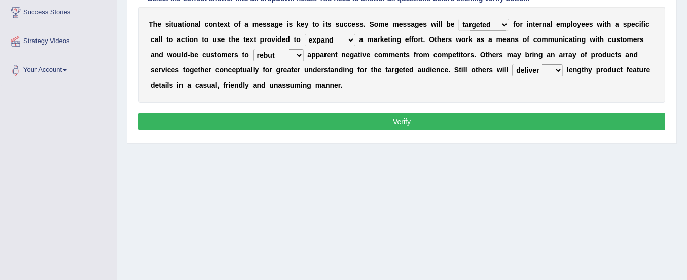
click at [520, 115] on button "Verify" at bounding box center [401, 121] width 527 height 17
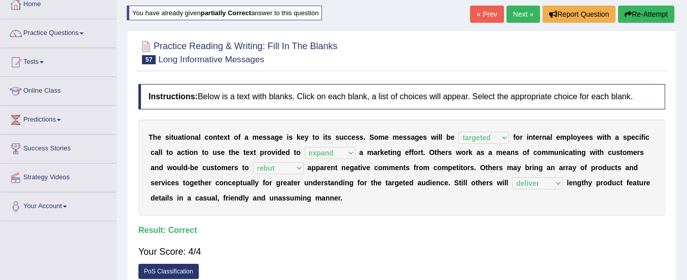
scroll to position [0, 0]
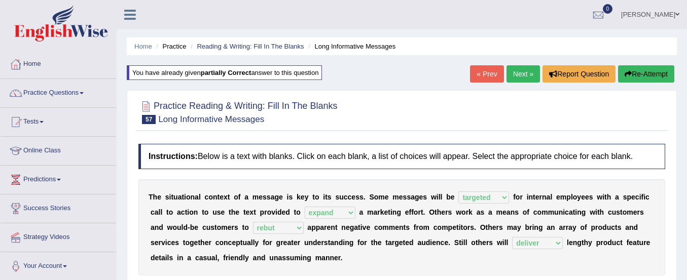
click at [521, 74] on link "Next »" at bounding box center [522, 73] width 33 height 17
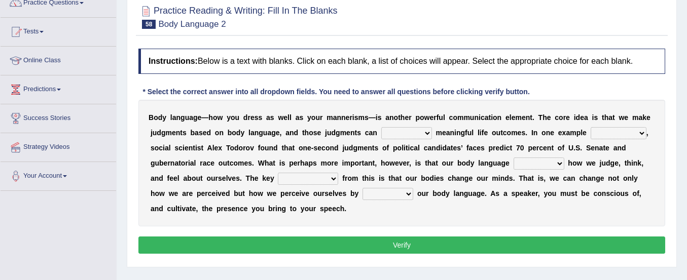
scroll to position [103, 0]
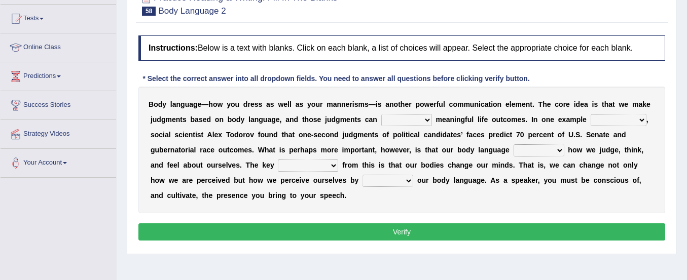
click at [394, 121] on select "predict preserve prevent prepare" at bounding box center [406, 120] width 51 height 12
select select "predict"
click at [381, 114] on select "predict preserve prevent prepare" at bounding box center [406, 120] width 51 height 12
click at [608, 119] on select "citing having cited to be cited cited" at bounding box center [619, 120] width 56 height 12
click at [591, 114] on select "citing having cited to be cited cited" at bounding box center [619, 120] width 56 height 12
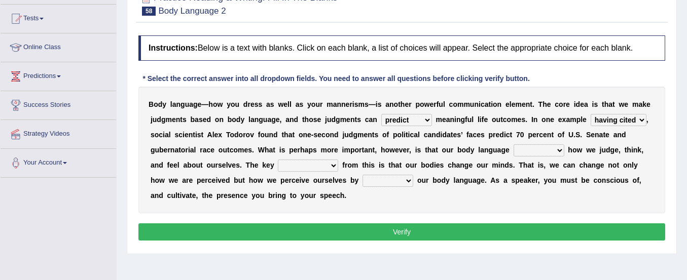
click at [604, 116] on select "citing having cited to be cited cited" at bounding box center [619, 120] width 56 height 12
select select "citing"
click at [591, 114] on select "citing having cited to be cited cited" at bounding box center [619, 120] width 56 height 12
click at [537, 149] on select "refrains reflects refers refreshes" at bounding box center [539, 150] width 51 height 12
select select "reflects"
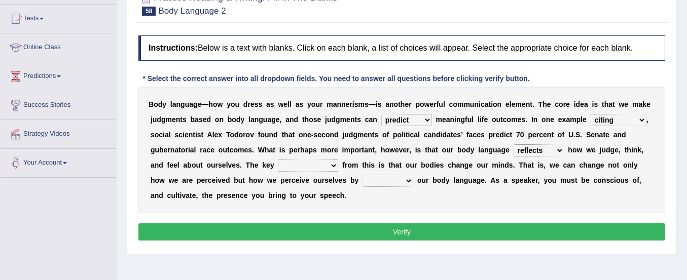
click at [514, 144] on select "refrains reflects refers refreshes" at bounding box center [539, 150] width 51 height 12
click at [290, 168] on select "drawback breakthrough takeaway takeoff" at bounding box center [308, 166] width 60 height 12
select select "drawback"
click at [278, 160] on select "drawback breakthrough takeaway takeoff" at bounding box center [308, 166] width 60 height 12
click at [381, 184] on select "enacting enabling making managing" at bounding box center [388, 181] width 51 height 12
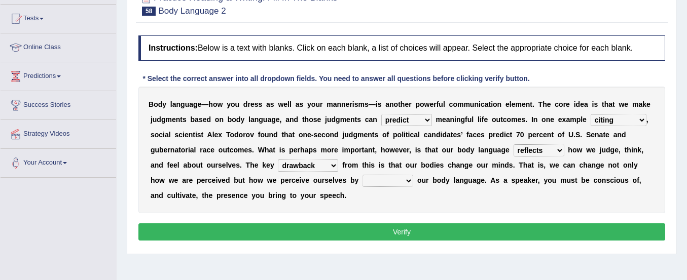
select select "making"
click at [363, 175] on select "enacting enabling making managing" at bounding box center [388, 181] width 51 height 12
click at [392, 229] on button "Verify" at bounding box center [401, 232] width 527 height 17
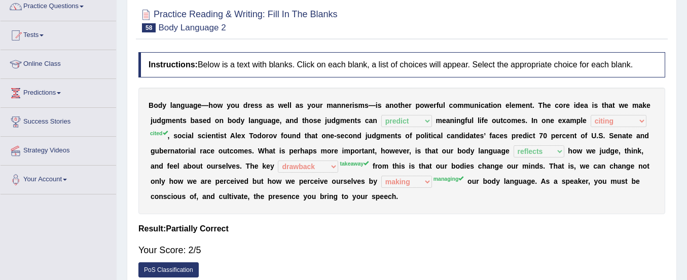
scroll to position [65, 0]
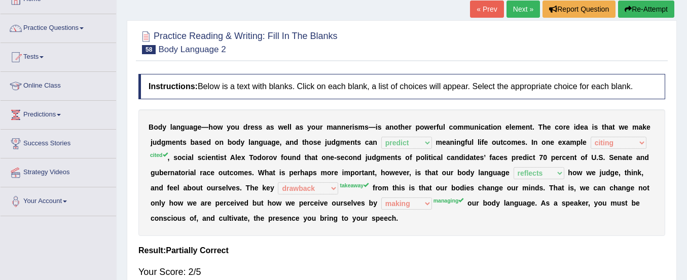
click at [634, 9] on button "Re-Attempt" at bounding box center [646, 9] width 56 height 17
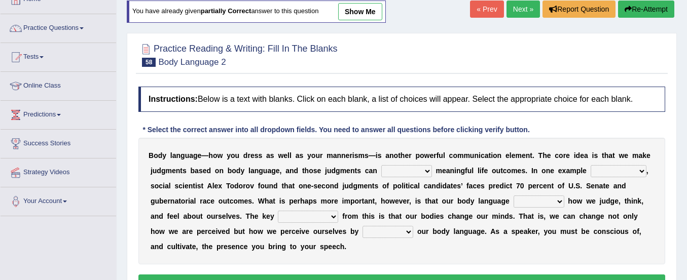
click at [402, 171] on select "predict preserve prevent prepare" at bounding box center [406, 171] width 51 height 12
select select "predict"
click at [381, 165] on select "predict preserve prevent prepare" at bounding box center [406, 171] width 51 height 12
click at [603, 172] on select "citing having cited to be cited cited" at bounding box center [619, 171] width 56 height 12
select select "cited"
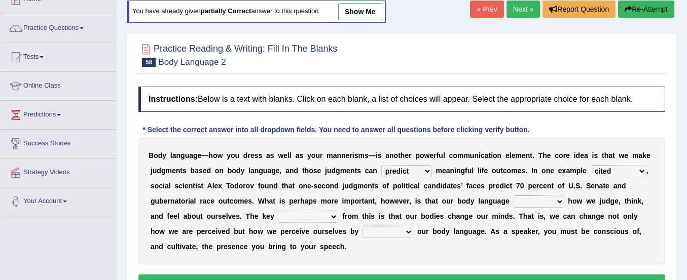
click at [591, 165] on select "citing having cited to be cited cited" at bounding box center [619, 171] width 56 height 12
click at [320, 215] on select "drawback breakthrough takeaway takeoff" at bounding box center [308, 217] width 60 height 12
select select "takeaway"
click at [278, 211] on select "drawback breakthrough takeaway takeoff" at bounding box center [308, 217] width 60 height 12
click at [541, 199] on select "refrains reflects refers refreshes" at bounding box center [539, 202] width 51 height 12
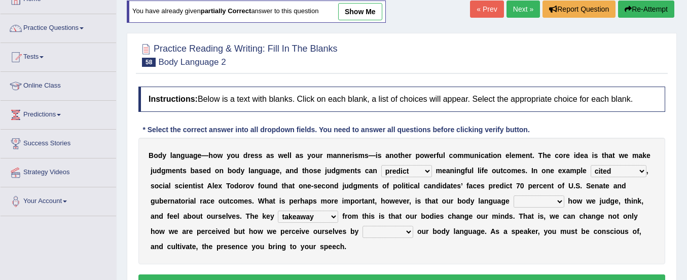
select select "reflects"
click at [514, 196] on select "refrains reflects refers refreshes" at bounding box center [539, 202] width 51 height 12
click at [397, 228] on select "enacting enabling making managing" at bounding box center [388, 232] width 51 height 12
select select "managing"
click at [363, 226] on select "enacting enabling making managing" at bounding box center [388, 232] width 51 height 12
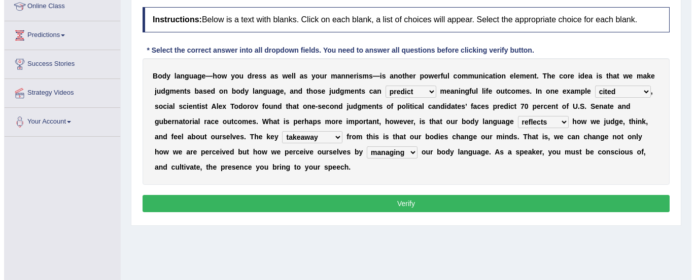
scroll to position [149, 0]
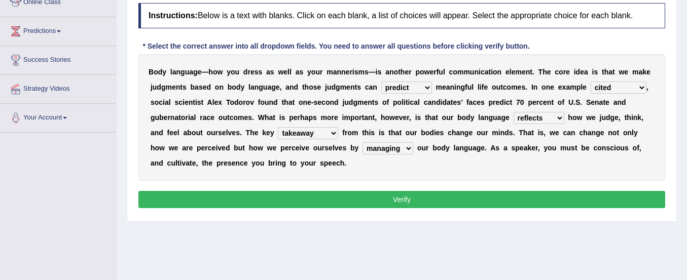
click at [387, 203] on button "Verify" at bounding box center [401, 199] width 527 height 17
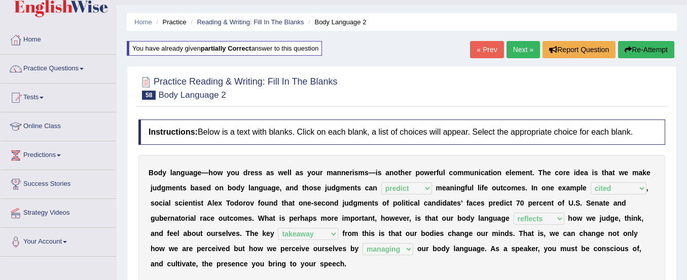
scroll to position [0, 0]
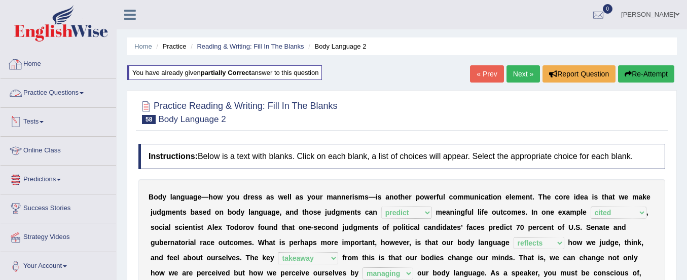
click at [72, 96] on link "Practice Questions" at bounding box center [59, 91] width 116 height 25
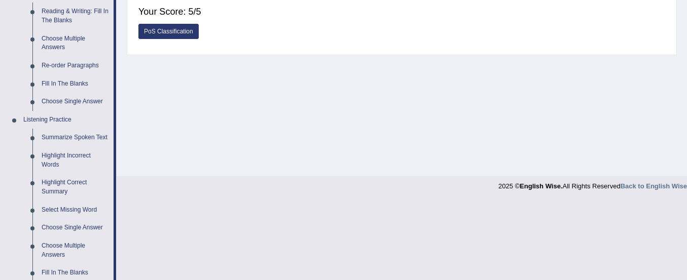
scroll to position [334, 0]
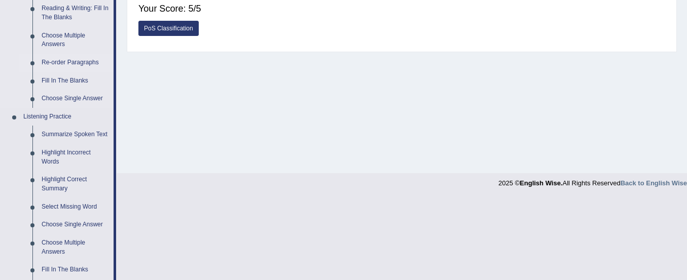
click at [76, 65] on link "Re-order Paragraphs" at bounding box center [75, 63] width 77 height 18
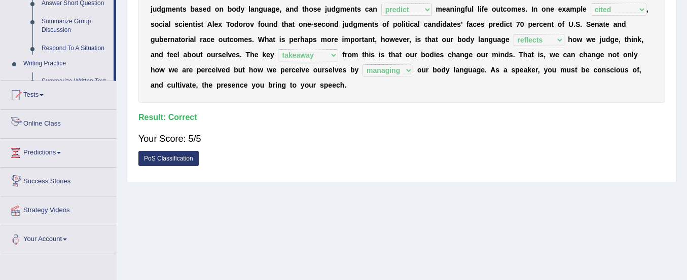
scroll to position [252, 0]
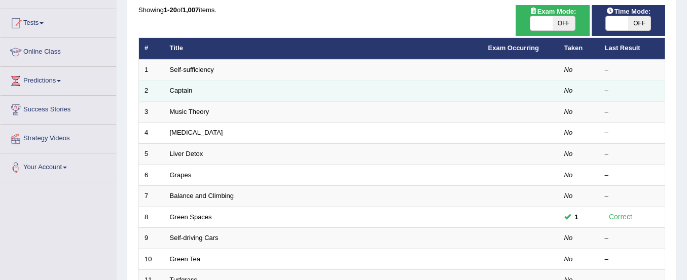
scroll to position [98, 0]
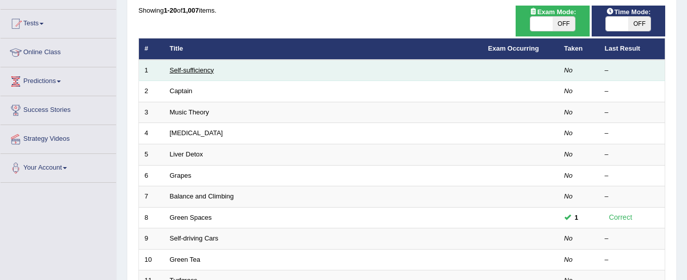
click at [185, 67] on link "Self-sufficiency" at bounding box center [192, 70] width 44 height 8
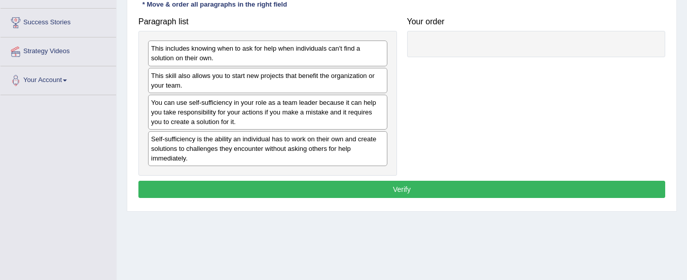
scroll to position [189, 0]
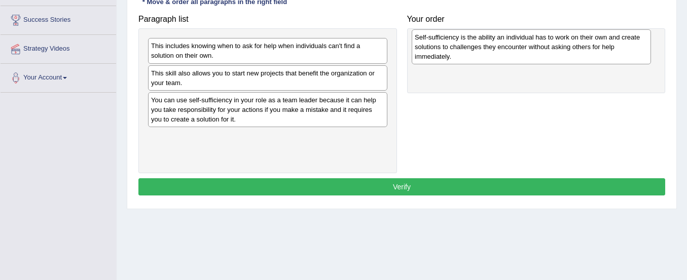
drag, startPoint x: 189, startPoint y: 152, endPoint x: 453, endPoint y: 52, distance: 282.7
click at [453, 52] on div "Self-sufficiency is the ability an individual has to work on their own and crea…" at bounding box center [531, 46] width 239 height 35
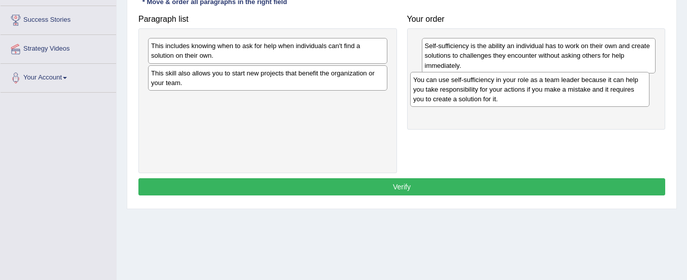
drag, startPoint x: 323, startPoint y: 112, endPoint x: 586, endPoint y: 92, distance: 262.9
click at [586, 92] on div "You can use self-sufficiency in your role as a team leader because it can help …" at bounding box center [529, 89] width 239 height 35
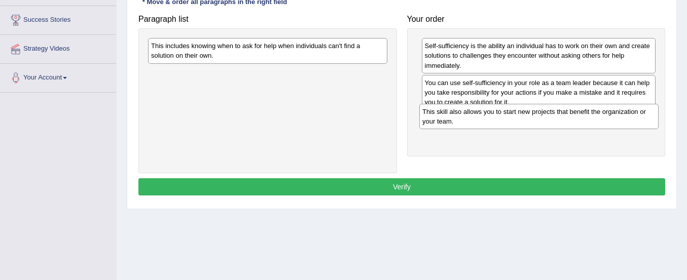
drag, startPoint x: 346, startPoint y: 74, endPoint x: 617, endPoint y: 113, distance: 274.0
click at [617, 113] on div "This skill also allows you to start new projects that benefit the organization …" at bounding box center [538, 116] width 239 height 25
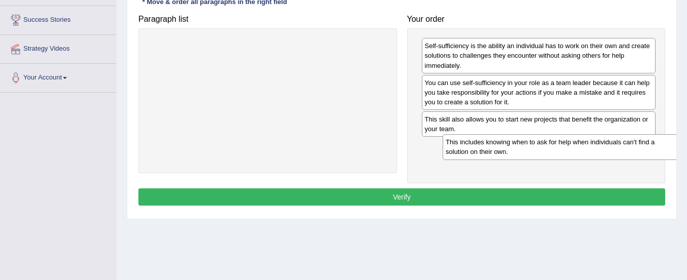
drag, startPoint x: 283, startPoint y: 51, endPoint x: 568, endPoint y: 148, distance: 300.9
click at [568, 148] on div "This includes knowing when to ask for help when individuals can't find a soluti…" at bounding box center [562, 146] width 239 height 25
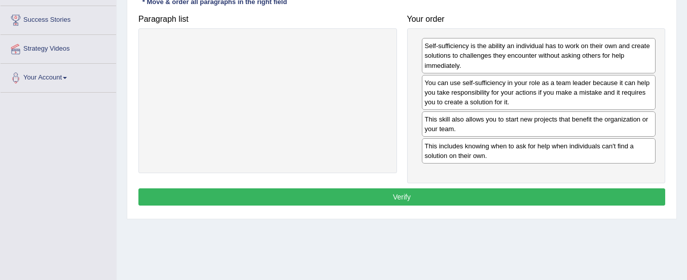
click at [490, 191] on button "Verify" at bounding box center [401, 197] width 527 height 17
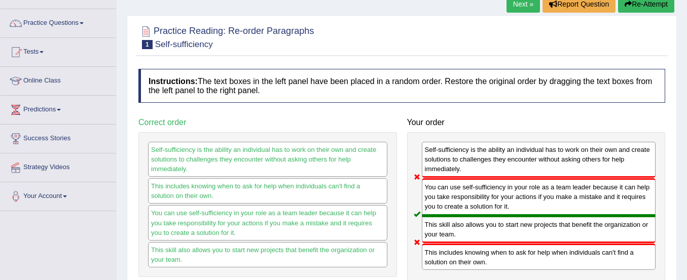
scroll to position [18, 0]
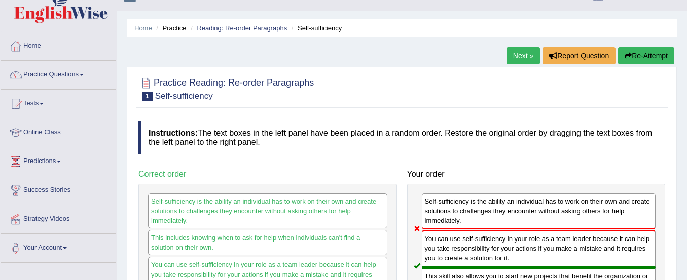
click at [638, 53] on button "Re-Attempt" at bounding box center [646, 55] width 56 height 17
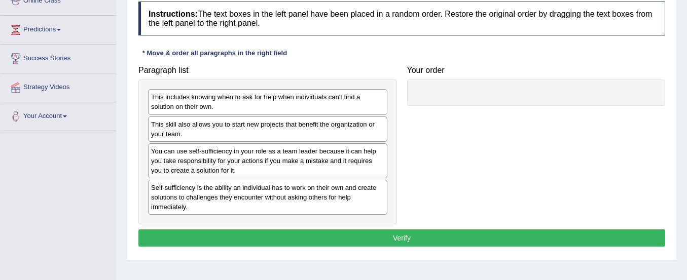
scroll to position [164, 0]
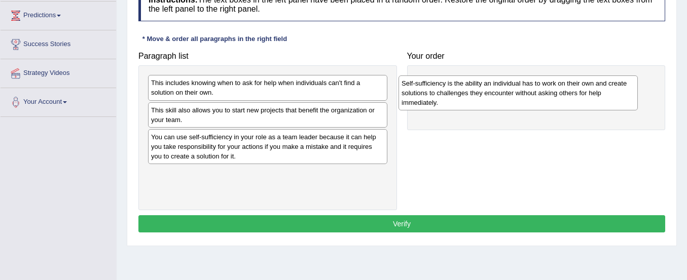
drag, startPoint x: 300, startPoint y: 186, endPoint x: 551, endPoint y: 96, distance: 266.7
click at [551, 96] on div "Self-sufficiency is the ability an individual has to work on their own and crea…" at bounding box center [517, 93] width 239 height 35
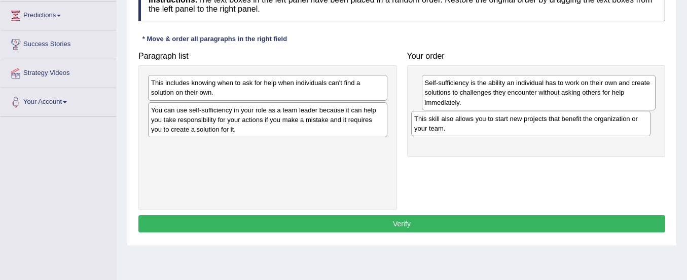
drag, startPoint x: 242, startPoint y: 122, endPoint x: 505, endPoint y: 130, distance: 263.3
click at [505, 130] on div "This skill also allows you to start new projects that benefit the organization …" at bounding box center [530, 123] width 239 height 25
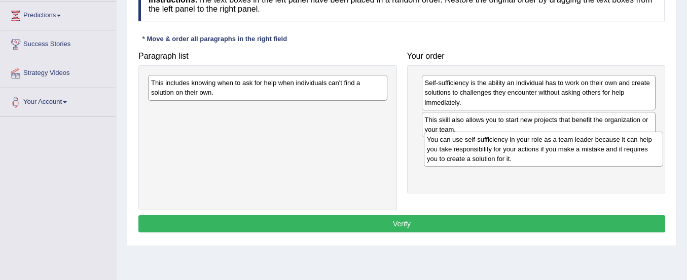
drag, startPoint x: 293, startPoint y: 124, endPoint x: 569, endPoint y: 153, distance: 277.4
click at [569, 153] on div "You can use self-sufficiency in your role as a team leader because it can help …" at bounding box center [543, 149] width 239 height 35
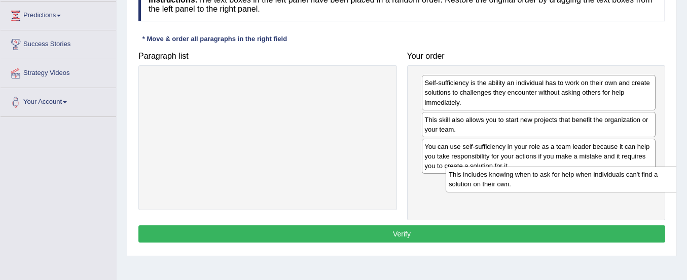
drag, startPoint x: 284, startPoint y: 88, endPoint x: 570, endPoint y: 181, distance: 301.3
click at [570, 181] on div "This includes knowing when to ask for help when individuals can't find a soluti…" at bounding box center [565, 179] width 239 height 25
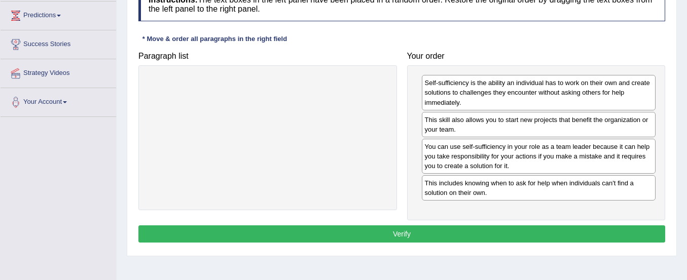
click at [501, 232] on button "Verify" at bounding box center [401, 234] width 527 height 17
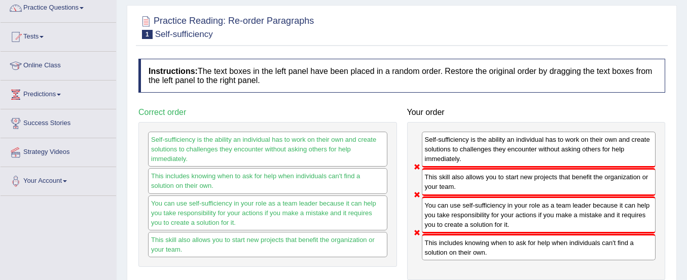
scroll to position [69, 0]
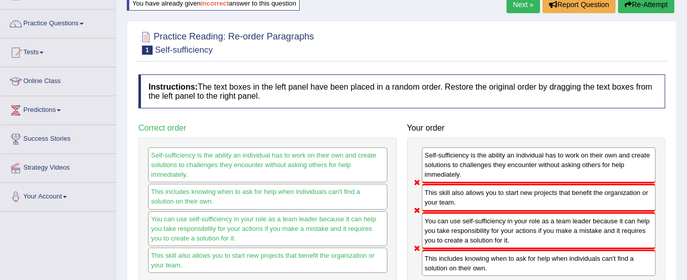
click at [628, 4] on icon "button" at bounding box center [628, 4] width 7 height 7
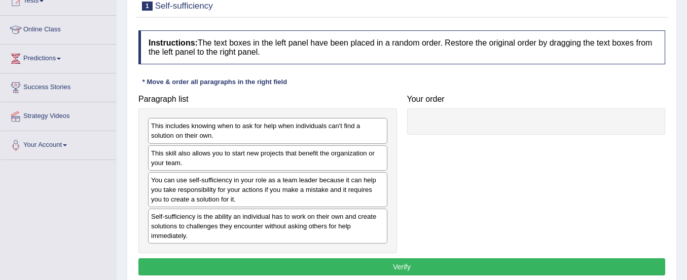
scroll to position [122, 0]
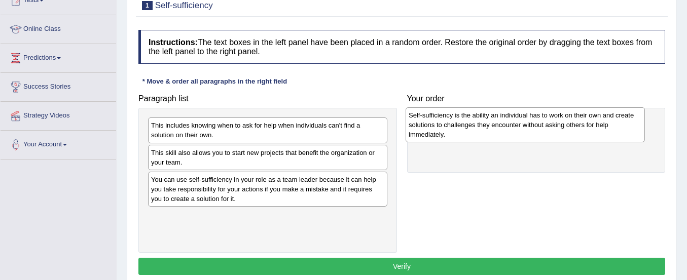
drag, startPoint x: 248, startPoint y: 235, endPoint x: 505, endPoint y: 134, distance: 276.6
click at [505, 134] on div "Self-sufficiency is the ability an individual has to work on their own and crea…" at bounding box center [525, 124] width 239 height 35
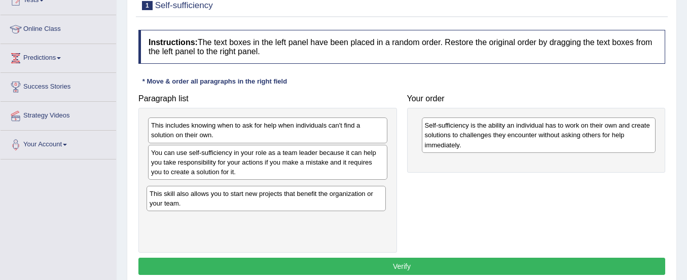
drag, startPoint x: 283, startPoint y: 163, endPoint x: 282, endPoint y: 205, distance: 42.1
click at [282, 205] on div "This skill also allows you to start new projects that benefit the organization …" at bounding box center [266, 198] width 239 height 25
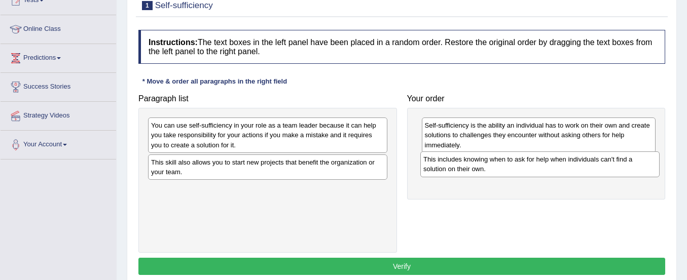
drag, startPoint x: 264, startPoint y: 133, endPoint x: 535, endPoint y: 167, distance: 273.3
click at [535, 167] on div "This includes knowing when to ask for help when individuals can't find a soluti…" at bounding box center [539, 164] width 239 height 25
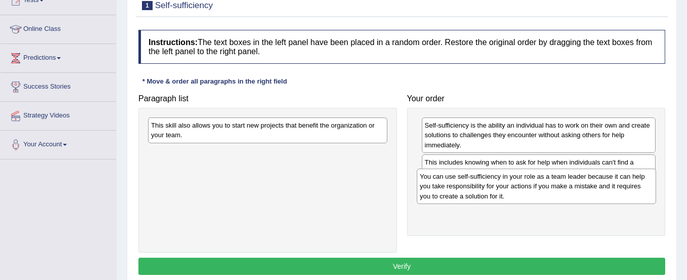
drag, startPoint x: 299, startPoint y: 137, endPoint x: 568, endPoint y: 188, distance: 273.4
click at [568, 188] on div "You can use self-sufficiency in your role as a team leader because it can help …" at bounding box center [536, 186] width 239 height 35
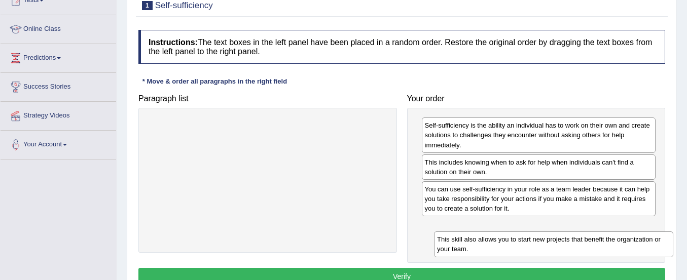
drag, startPoint x: 321, startPoint y: 135, endPoint x: 603, endPoint y: 242, distance: 301.3
click at [603, 242] on div "This skill also allows you to start new projects that benefit the organization …" at bounding box center [553, 244] width 239 height 25
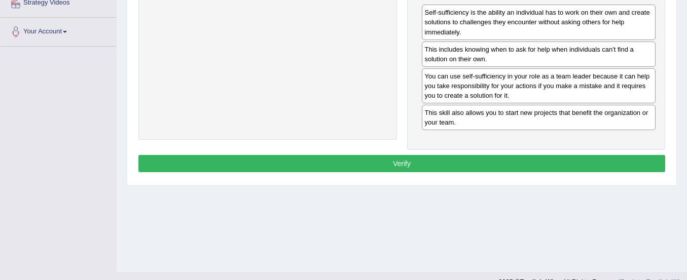
scroll to position [252, 0]
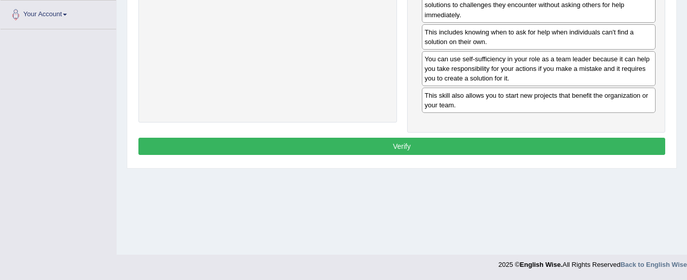
click at [505, 149] on button "Verify" at bounding box center [401, 146] width 527 height 17
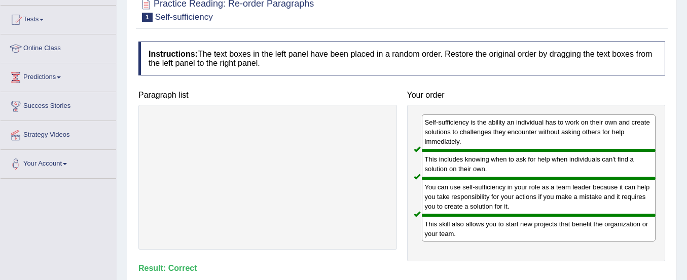
scroll to position [0, 0]
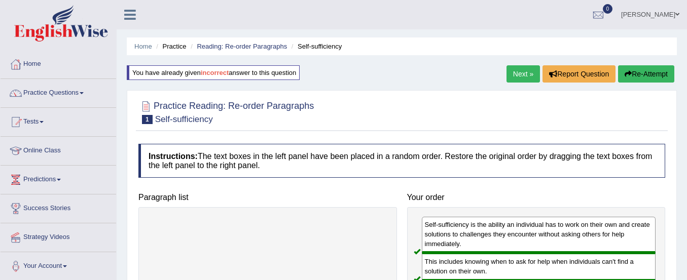
click at [515, 71] on link "Next »" at bounding box center [522, 73] width 33 height 17
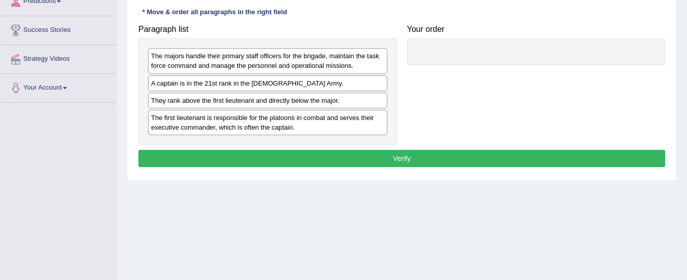
scroll to position [180, 0]
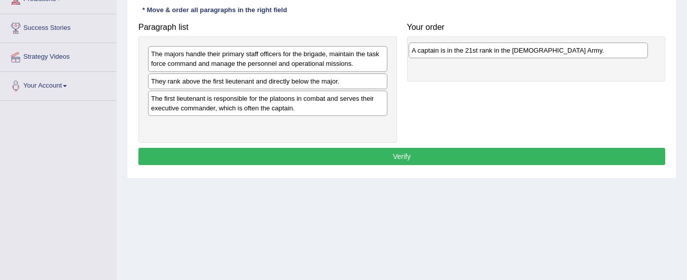
drag, startPoint x: 289, startPoint y: 86, endPoint x: 550, endPoint y: 55, distance: 262.4
click at [550, 55] on div "A captain is in the 21st rank in the [DEMOGRAPHIC_DATA] Army." at bounding box center [528, 51] width 239 height 16
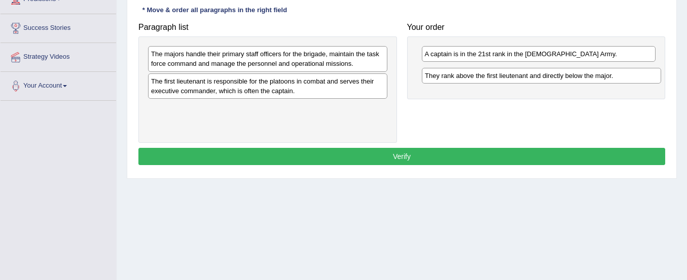
drag, startPoint x: 306, startPoint y: 84, endPoint x: 579, endPoint y: 79, distance: 273.8
click at [579, 79] on div "They rank above the first lieutenant and directly below the major." at bounding box center [541, 76] width 239 height 16
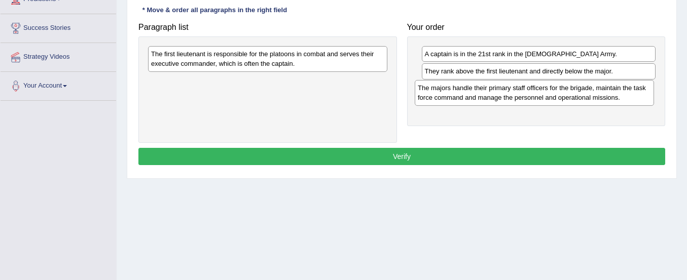
drag, startPoint x: 319, startPoint y: 63, endPoint x: 586, endPoint y: 97, distance: 268.8
click at [586, 97] on div "The majors handle their primary staff officers for the brigade, maintain the ta…" at bounding box center [534, 92] width 239 height 25
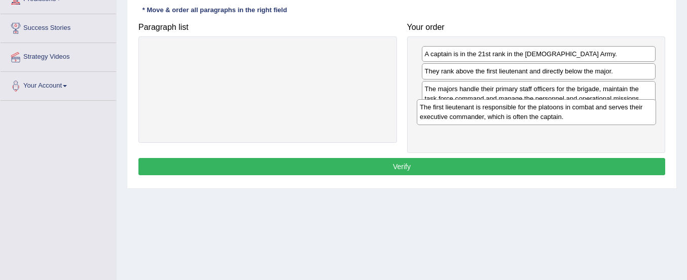
drag, startPoint x: 342, startPoint y: 65, endPoint x: 611, endPoint y: 118, distance: 274.4
click at [611, 118] on div "The first lieutenant is responsible for the platoons in combat and serves their…" at bounding box center [536, 111] width 239 height 25
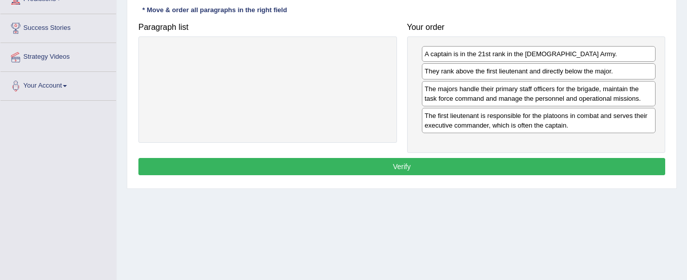
click at [556, 169] on button "Verify" at bounding box center [401, 166] width 527 height 17
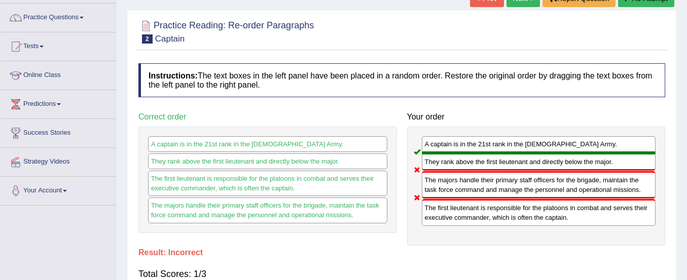
scroll to position [18, 0]
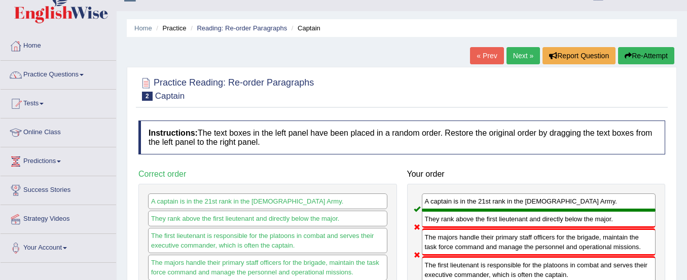
click at [641, 62] on button "Re-Attempt" at bounding box center [646, 55] width 56 height 17
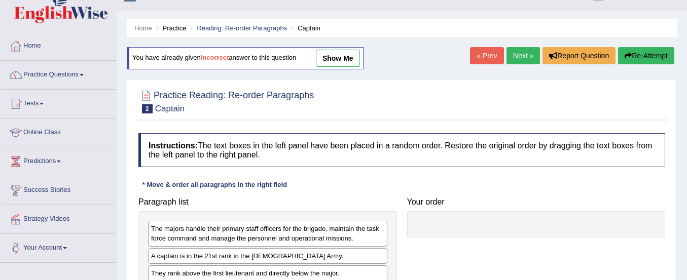
scroll to position [117, 0]
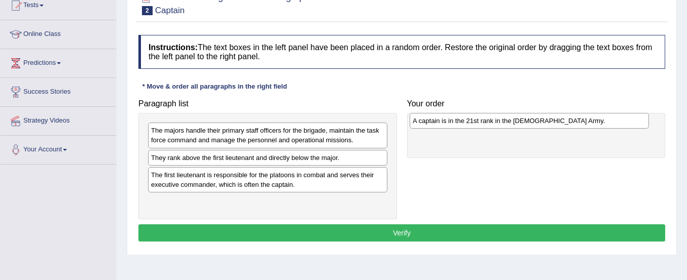
drag, startPoint x: 292, startPoint y: 152, endPoint x: 552, endPoint y: 119, distance: 262.2
click at [552, 119] on div "A captain is in the 21st rank in the [DEMOGRAPHIC_DATA] Army." at bounding box center [529, 121] width 239 height 16
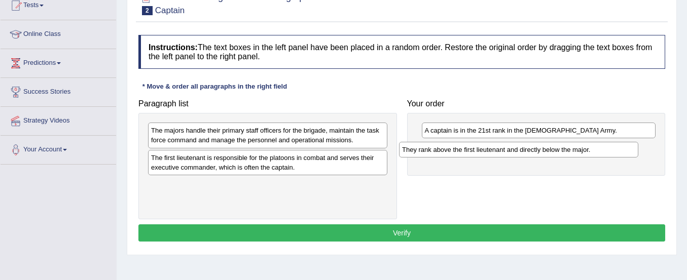
drag, startPoint x: 321, startPoint y: 161, endPoint x: 573, endPoint y: 153, distance: 252.1
click at [573, 153] on div "They rank above the first lieutenant and directly below the major." at bounding box center [518, 150] width 239 height 16
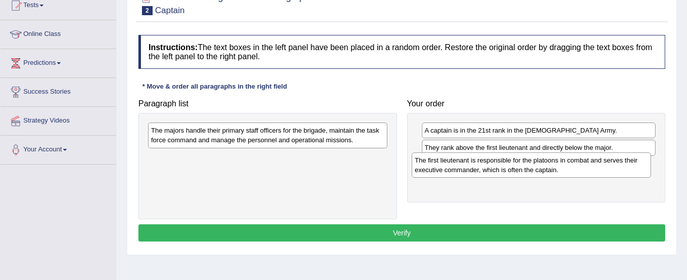
drag, startPoint x: 301, startPoint y: 163, endPoint x: 565, endPoint y: 165, distance: 264.7
click at [565, 165] on div "The first lieutenant is responsible for the platoons in combat and serves their…" at bounding box center [531, 165] width 239 height 25
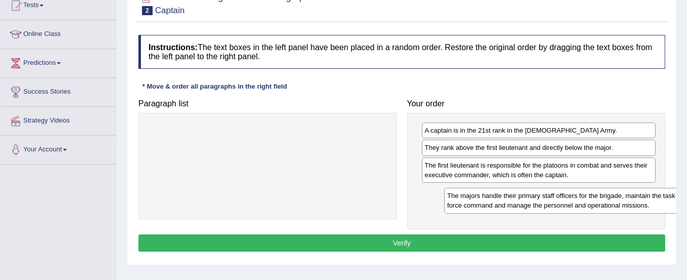
drag, startPoint x: 330, startPoint y: 136, endPoint x: 627, endPoint y: 202, distance: 304.7
click at [627, 202] on div "The majors handle their primary staff officers for the brigade, maintain the ta…" at bounding box center [563, 200] width 239 height 25
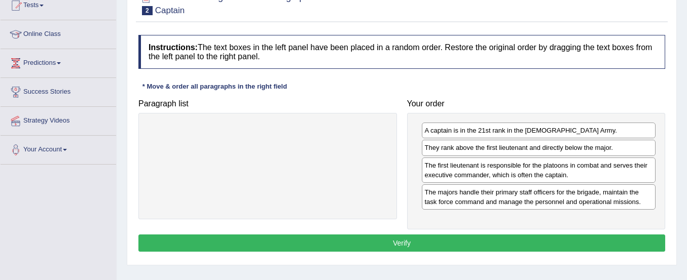
click at [561, 243] on button "Verify" at bounding box center [401, 243] width 527 height 17
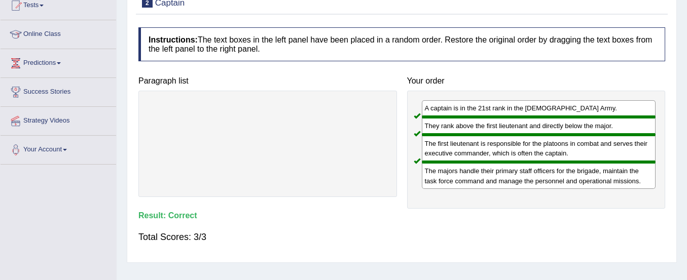
scroll to position [0, 0]
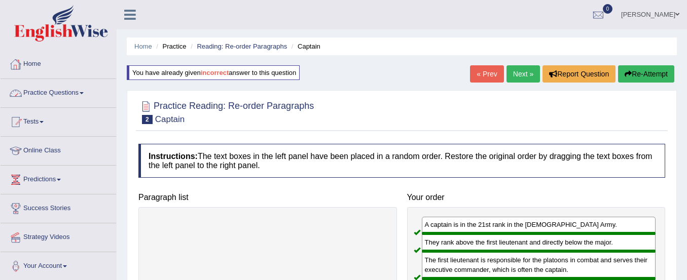
click at [52, 92] on link "Practice Questions" at bounding box center [59, 91] width 116 height 25
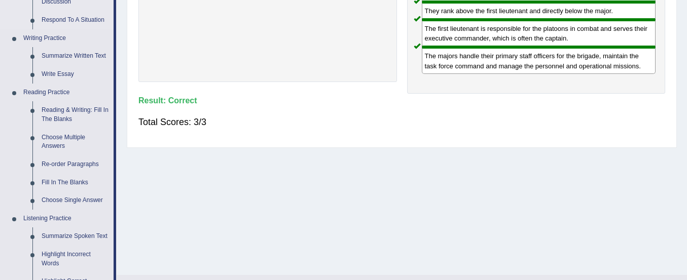
scroll to position [231, 0]
click at [64, 180] on link "Fill In The Blanks" at bounding box center [75, 183] width 77 height 18
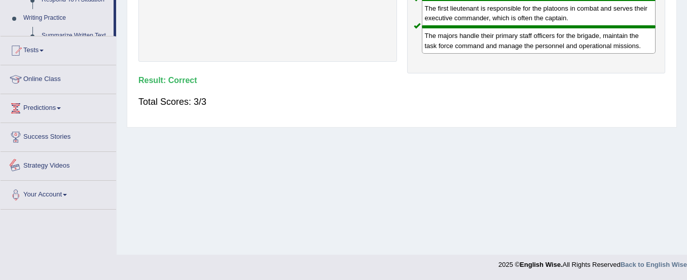
scroll to position [518, 0]
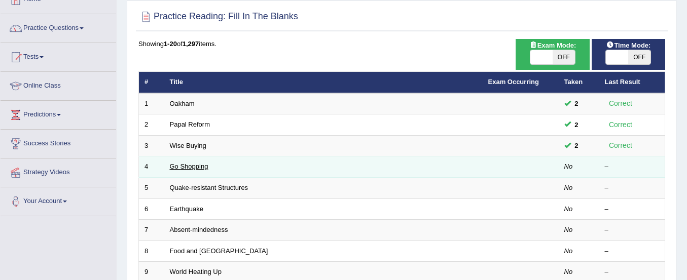
click at [175, 163] on link "Go Shopping" at bounding box center [189, 167] width 39 height 8
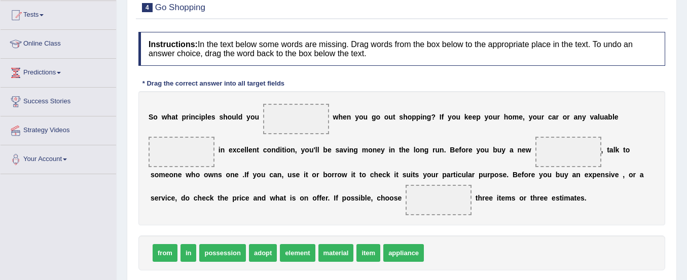
scroll to position [130, 0]
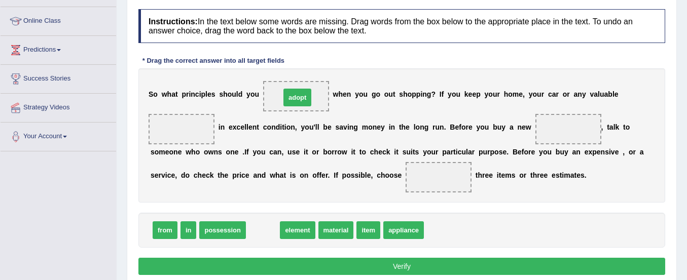
drag, startPoint x: 262, startPoint y: 236, endPoint x: 297, endPoint y: 102, distance: 137.7
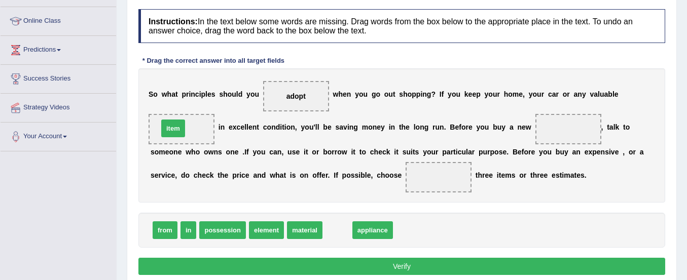
drag, startPoint x: 336, startPoint y: 229, endPoint x: 172, endPoint y: 127, distance: 193.3
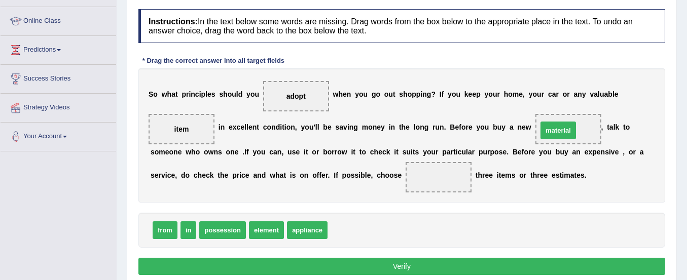
drag, startPoint x: 343, startPoint y: 229, endPoint x: 555, endPoint y: 130, distance: 234.1
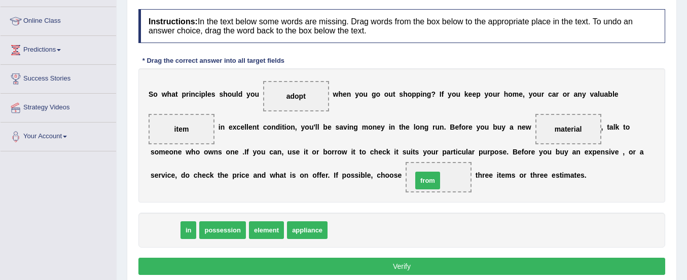
drag, startPoint x: 161, startPoint y: 231, endPoint x: 425, endPoint y: 180, distance: 269.5
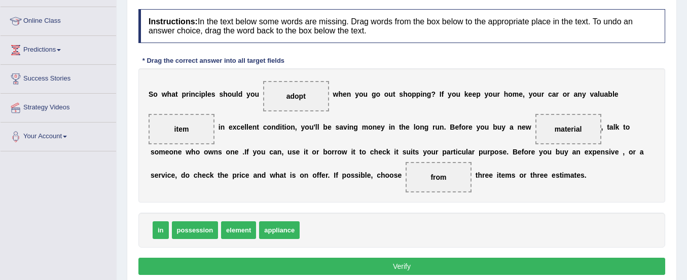
click at [397, 260] on button "Verify" at bounding box center [401, 266] width 527 height 17
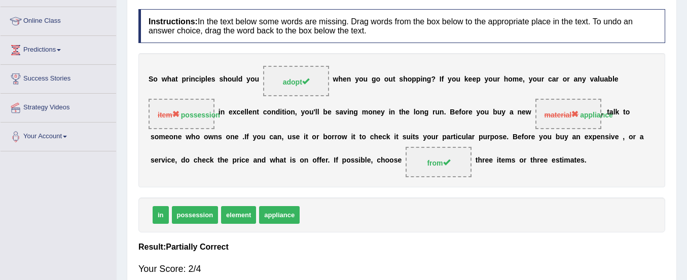
scroll to position [51, 0]
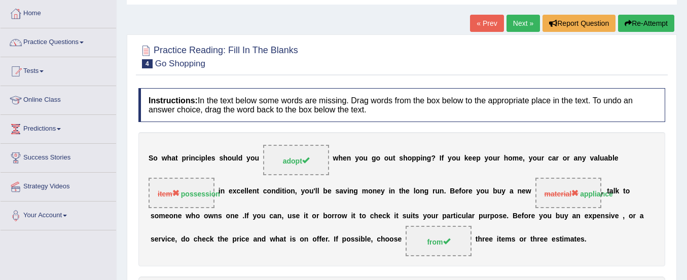
click at [640, 26] on button "Re-Attempt" at bounding box center [646, 23] width 56 height 17
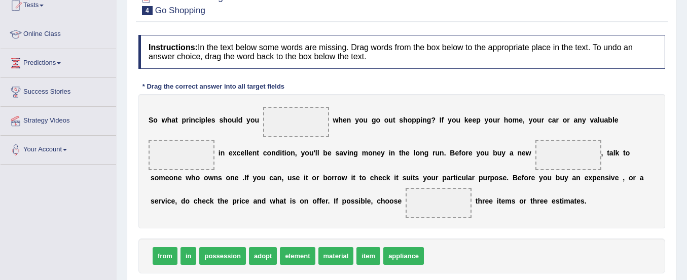
scroll to position [145, 0]
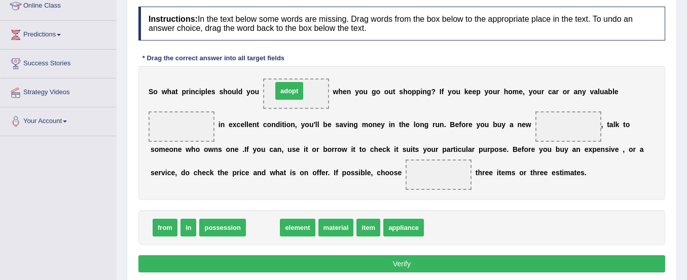
drag, startPoint x: 266, startPoint y: 228, endPoint x: 293, endPoint y: 95, distance: 135.6
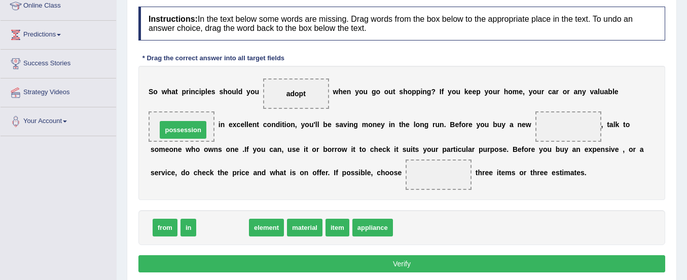
drag, startPoint x: 231, startPoint y: 224, endPoint x: 192, endPoint y: 126, distance: 105.2
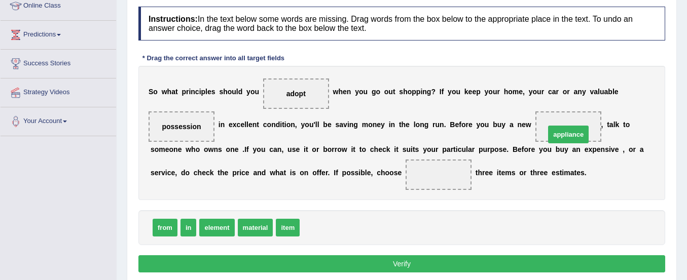
drag, startPoint x: 320, startPoint y: 226, endPoint x: 565, endPoint y: 131, distance: 262.6
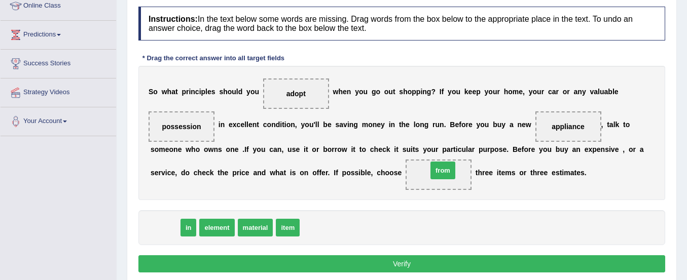
drag, startPoint x: 163, startPoint y: 230, endPoint x: 441, endPoint y: 173, distance: 284.1
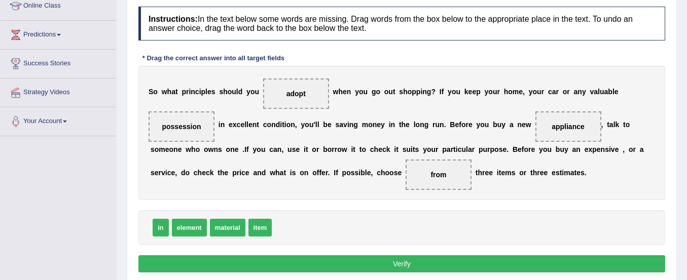
click at [443, 259] on button "Verify" at bounding box center [401, 264] width 527 height 17
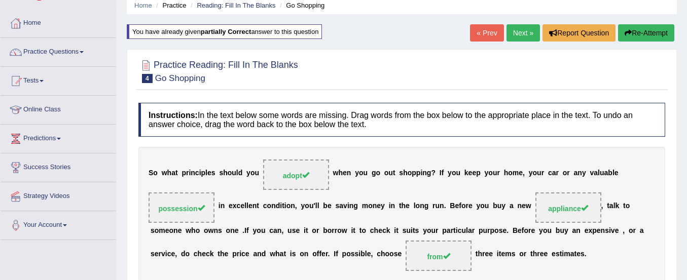
scroll to position [37, 0]
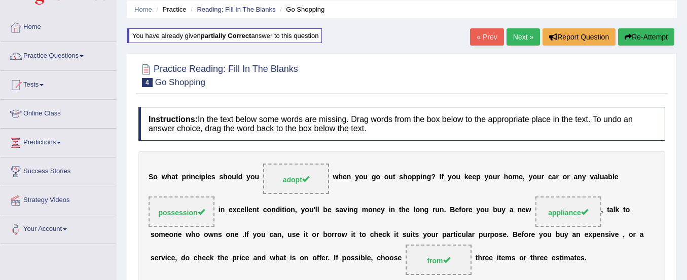
click at [520, 35] on link "Next »" at bounding box center [522, 36] width 33 height 17
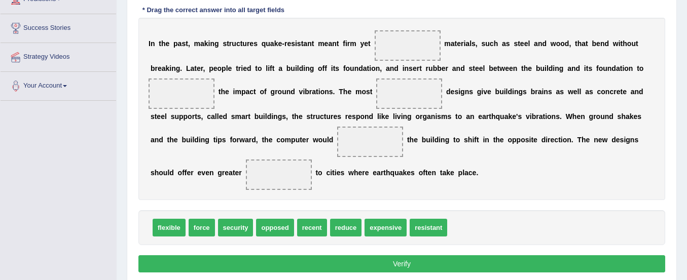
scroll to position [181, 0]
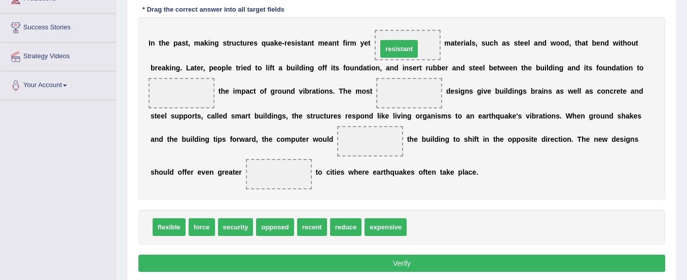
drag, startPoint x: 437, startPoint y: 231, endPoint x: 408, endPoint y: 52, distance: 180.8
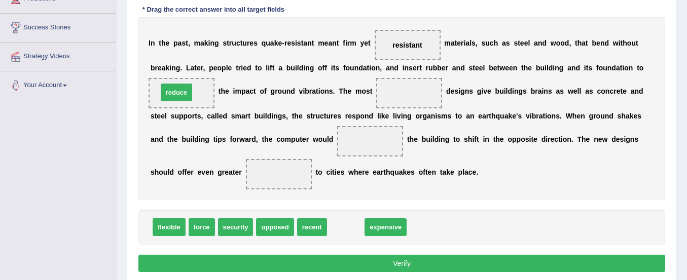
drag, startPoint x: 350, startPoint y: 229, endPoint x: 180, endPoint y: 95, distance: 215.8
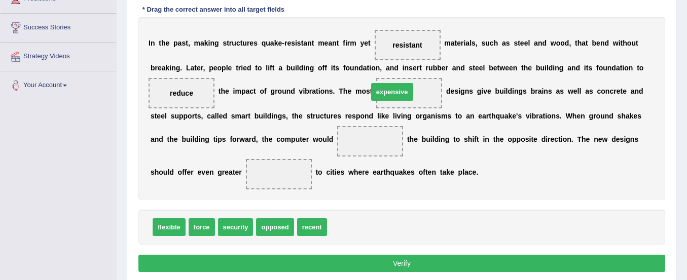
drag, startPoint x: 338, startPoint y: 225, endPoint x: 379, endPoint y: 89, distance: 141.5
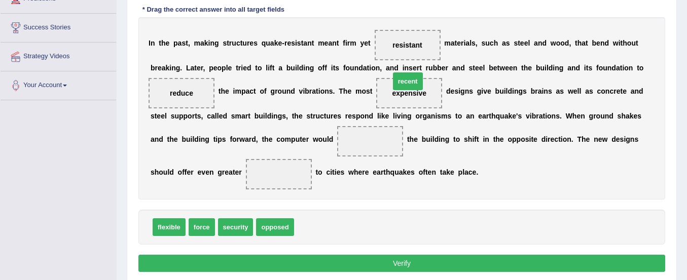
drag, startPoint x: 308, startPoint y: 228, endPoint x: 404, endPoint y: 88, distance: 169.6
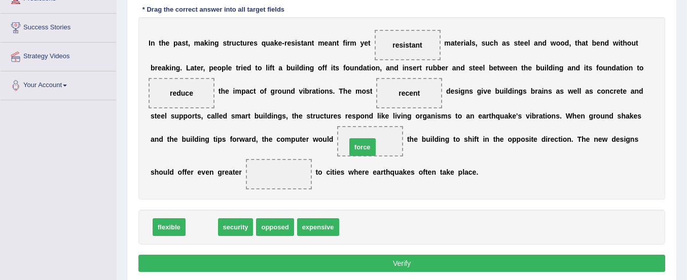
drag, startPoint x: 205, startPoint y: 229, endPoint x: 371, endPoint y: 147, distance: 184.6
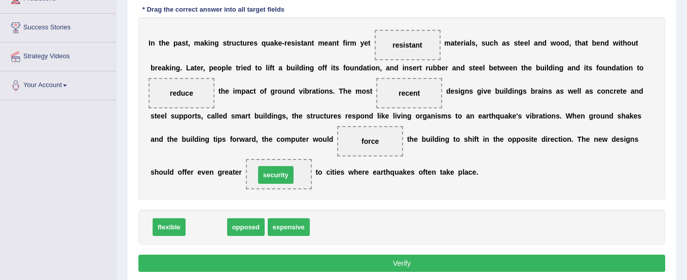
drag, startPoint x: 211, startPoint y: 227, endPoint x: 280, endPoint y: 174, distance: 86.9
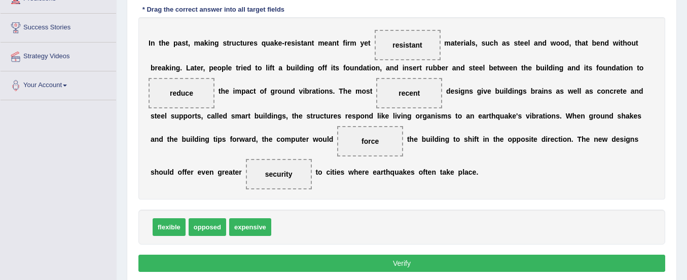
click at [366, 264] on button "Verify" at bounding box center [401, 263] width 527 height 17
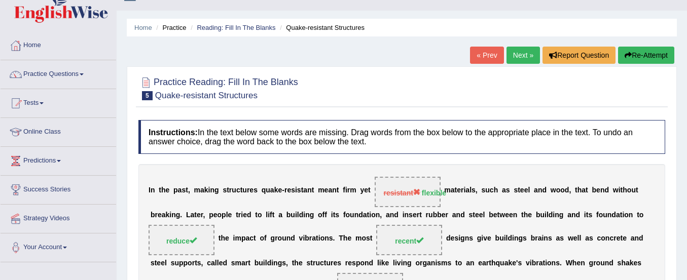
scroll to position [14, 0]
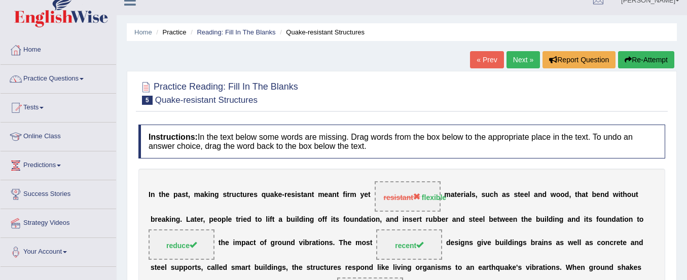
click at [637, 54] on button "Re-Attempt" at bounding box center [646, 59] width 56 height 17
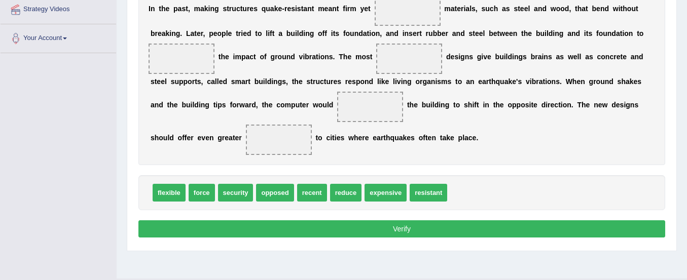
scroll to position [228, 0]
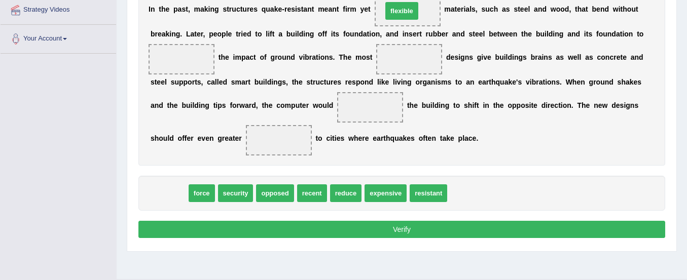
drag, startPoint x: 170, startPoint y: 195, endPoint x: 403, endPoint y: 13, distance: 295.7
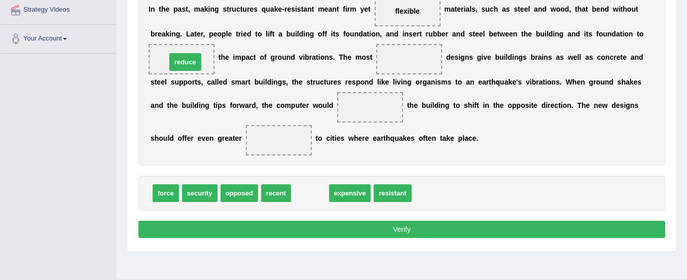
drag, startPoint x: 305, startPoint y: 193, endPoint x: 179, endPoint y: 60, distance: 182.9
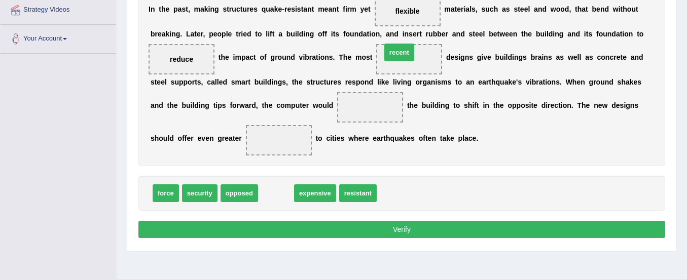
drag, startPoint x: 273, startPoint y: 194, endPoint x: 396, endPoint y: 53, distance: 187.2
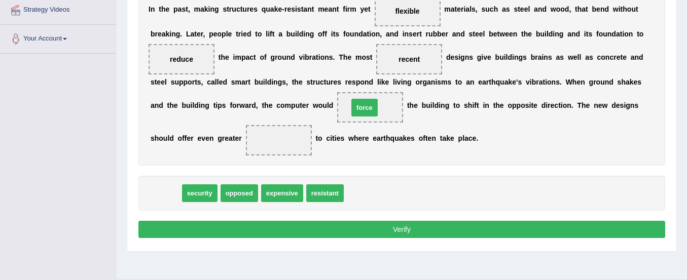
drag, startPoint x: 156, startPoint y: 197, endPoint x: 356, endPoint y: 107, distance: 219.2
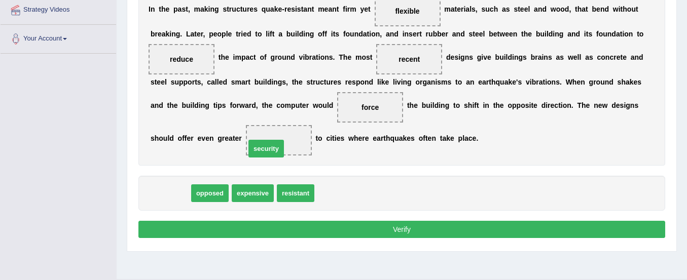
drag, startPoint x: 180, startPoint y: 194, endPoint x: 278, endPoint y: 149, distance: 107.8
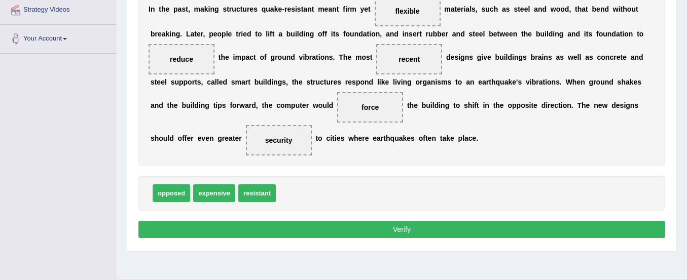
click at [300, 234] on button "Verify" at bounding box center [401, 229] width 527 height 17
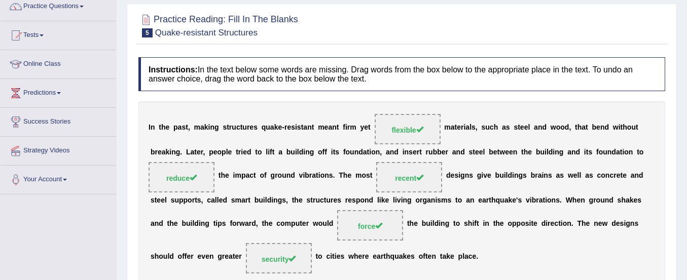
scroll to position [33, 0]
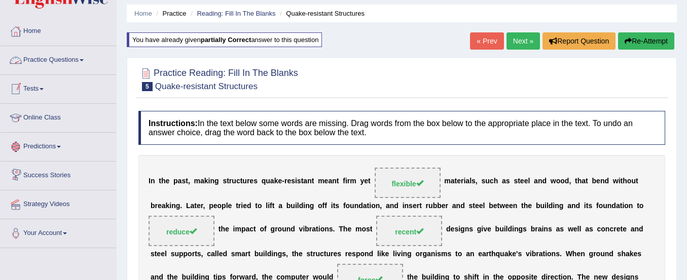
click at [70, 58] on link "Practice Questions" at bounding box center [59, 58] width 116 height 25
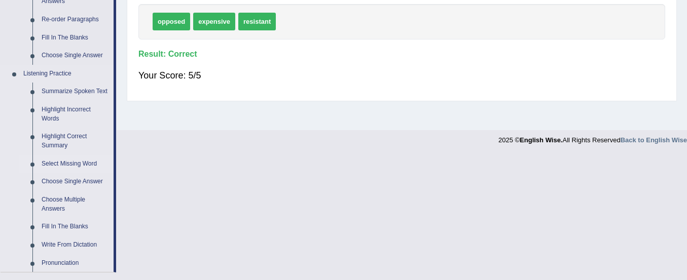
scroll to position [407, 0]
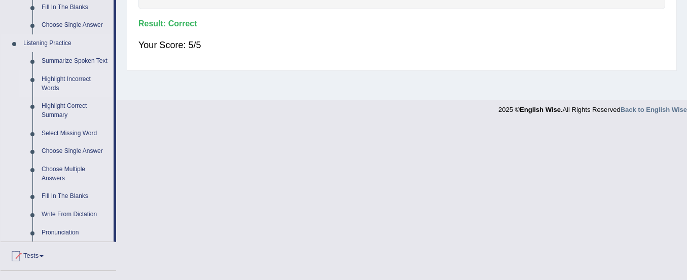
click at [71, 76] on link "Highlight Incorrect Words" at bounding box center [75, 83] width 77 height 27
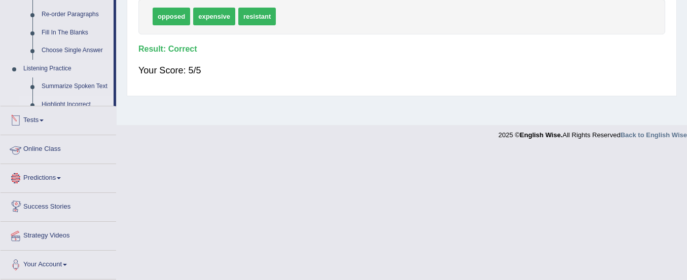
scroll to position [374, 0]
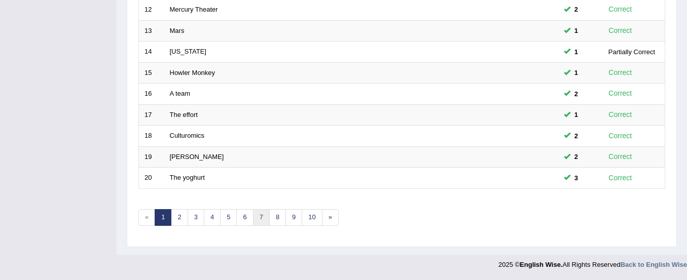
click at [259, 216] on link "7" at bounding box center [261, 217] width 17 height 17
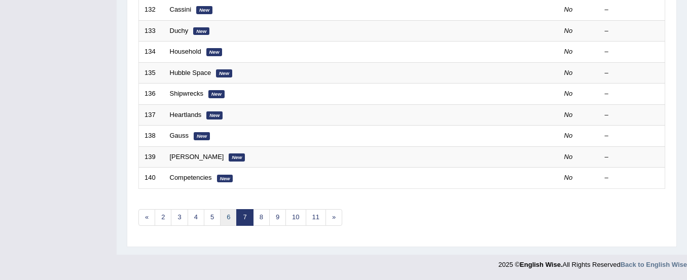
click at [228, 218] on link "6" at bounding box center [228, 217] width 17 height 17
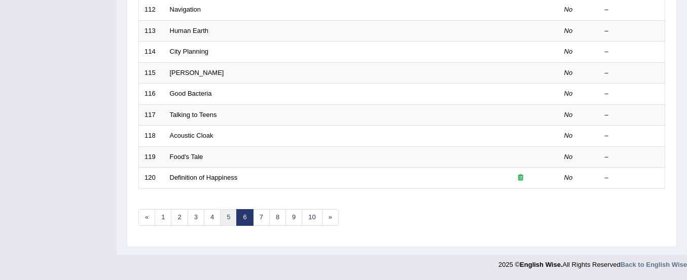
click at [227, 218] on link "5" at bounding box center [228, 217] width 17 height 17
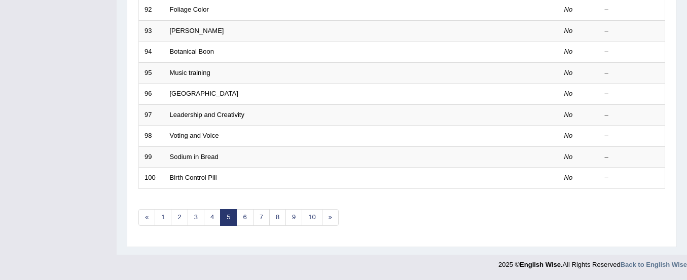
scroll to position [391, 0]
click at [197, 216] on link "3" at bounding box center [196, 217] width 17 height 17
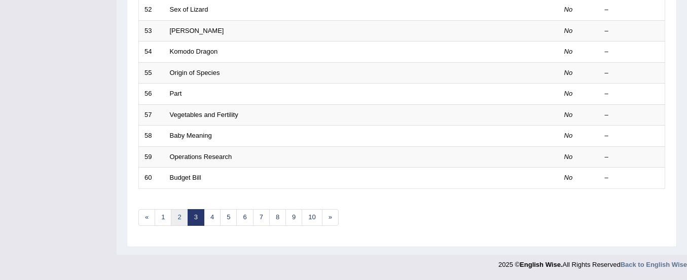
click at [177, 218] on link "2" at bounding box center [179, 217] width 17 height 17
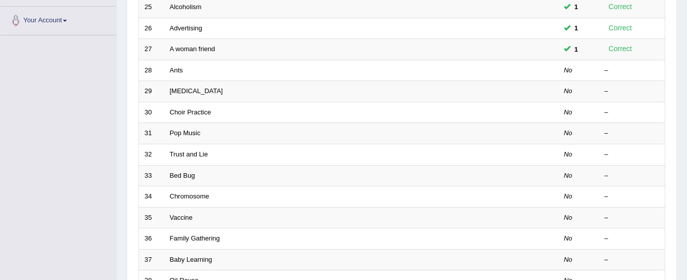
scroll to position [210, 0]
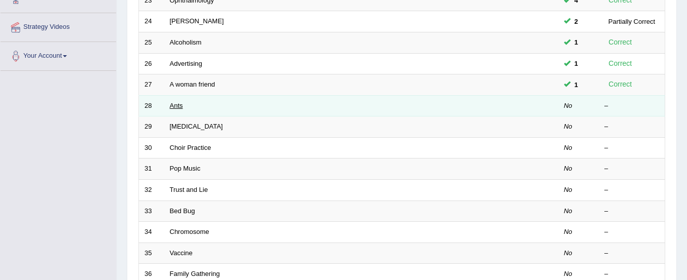
click at [179, 104] on link "Ants" at bounding box center [176, 106] width 13 height 8
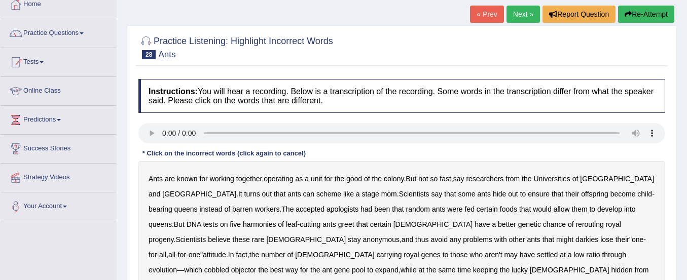
scroll to position [125, 0]
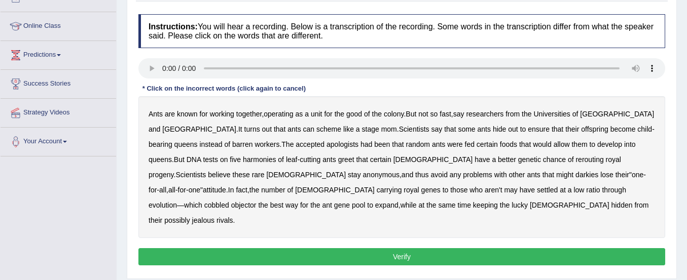
click at [327, 145] on b "apologists" at bounding box center [343, 144] width 32 height 8
click at [243, 163] on b "harmonies" at bounding box center [259, 160] width 33 height 8
click at [338, 159] on b "greet" at bounding box center [346, 160] width 16 height 8
click at [575, 174] on b "darkies" at bounding box center [586, 175] width 23 height 8
click at [489, 194] on div "Ants are known for working together , operating as a unit for the good of the c…" at bounding box center [401, 167] width 527 height 142
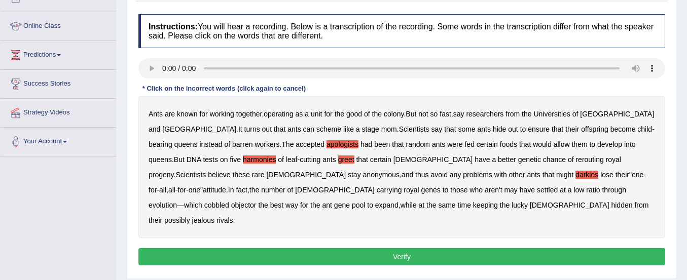
click at [257, 201] on b "objector" at bounding box center [243, 205] width 25 height 8
click at [334, 248] on button "Verify" at bounding box center [401, 256] width 527 height 17
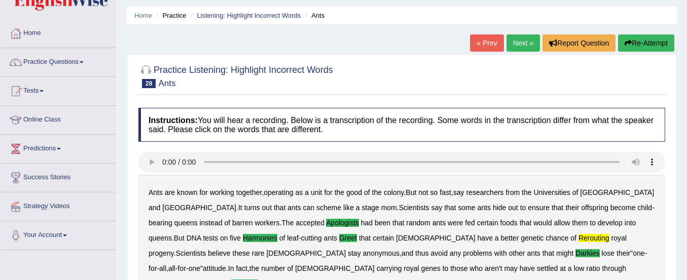
scroll to position [30, 0]
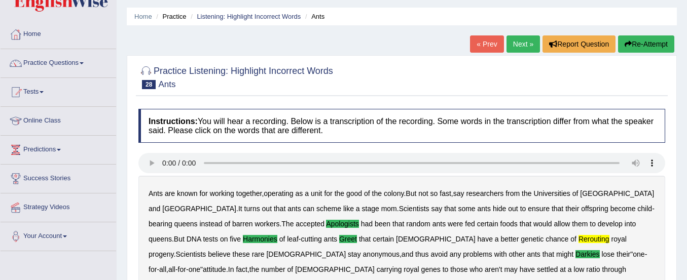
click at [639, 39] on button "Re-Attempt" at bounding box center [646, 43] width 56 height 17
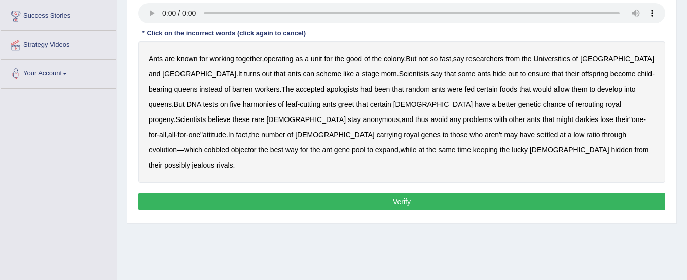
scroll to position [162, 0]
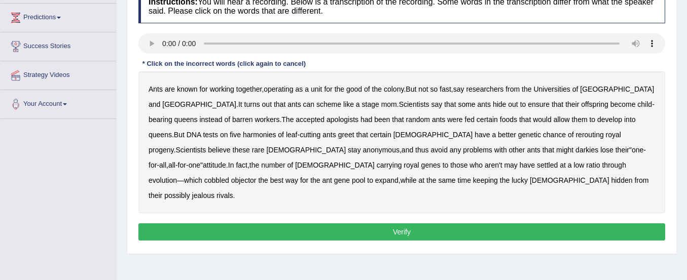
click at [327, 122] on b "apologists" at bounding box center [343, 120] width 32 height 8
click at [243, 134] on b "harmonies" at bounding box center [259, 135] width 33 height 8
click at [338, 137] on b "greet" at bounding box center [346, 135] width 16 height 8
click at [575, 133] on b "rerouting" at bounding box center [589, 135] width 28 height 8
click at [575, 150] on b "darkies" at bounding box center [586, 150] width 23 height 8
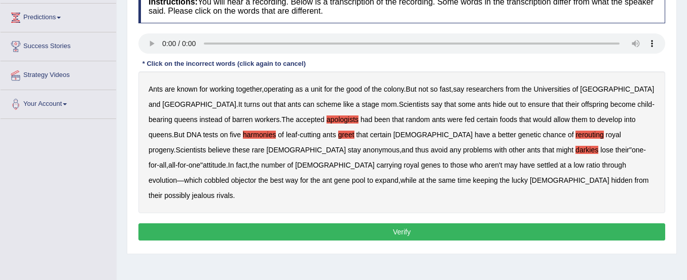
click at [257, 176] on b "objector" at bounding box center [243, 180] width 25 height 8
click at [448, 224] on button "Verify" at bounding box center [401, 232] width 527 height 17
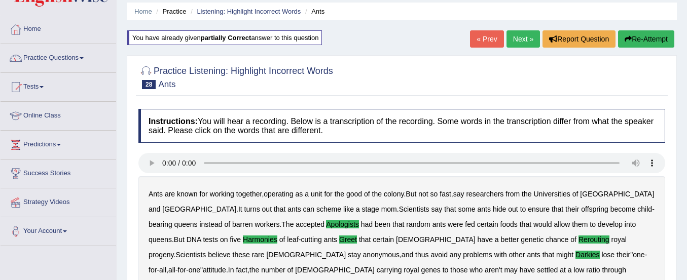
scroll to position [33, 0]
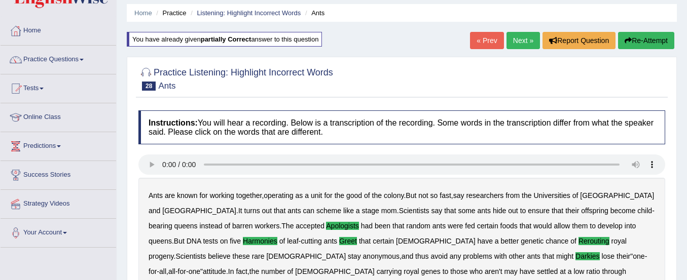
click at [522, 41] on link "Next »" at bounding box center [522, 40] width 33 height 17
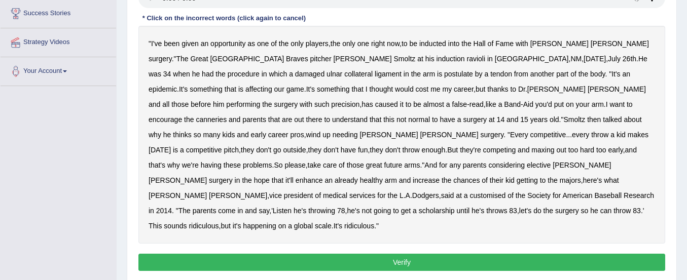
click at [382, 254] on button "Verify" at bounding box center [401, 262] width 527 height 17
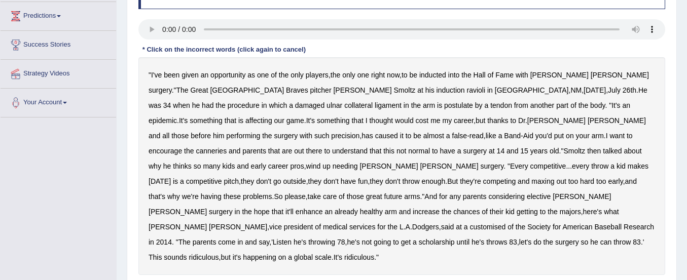
scroll to position [168, 0]
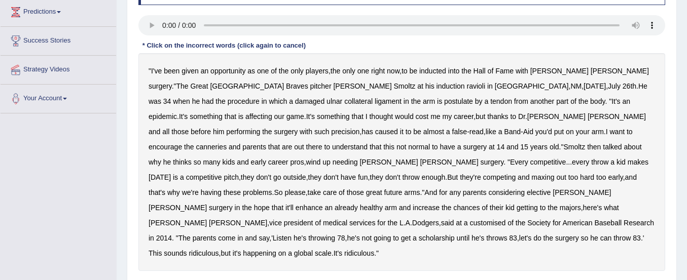
click at [466, 86] on b "ravioli" at bounding box center [475, 86] width 19 height 8
click at [444, 100] on b "postulate" at bounding box center [458, 101] width 29 height 8
click at [227, 143] on b "canneries" at bounding box center [211, 147] width 31 height 8
click at [469, 219] on b "customised" at bounding box center [487, 223] width 36 height 8
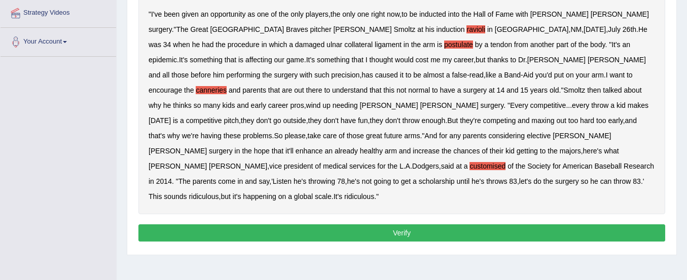
scroll to position [234, 0]
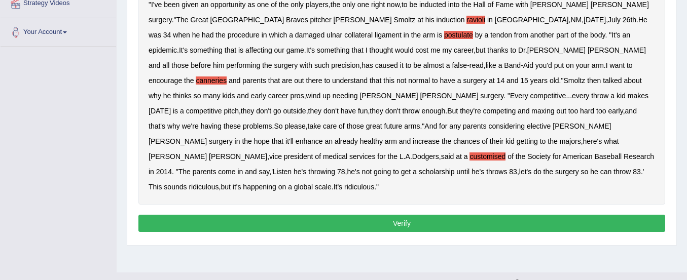
click at [365, 215] on button "Verify" at bounding box center [401, 223] width 527 height 17
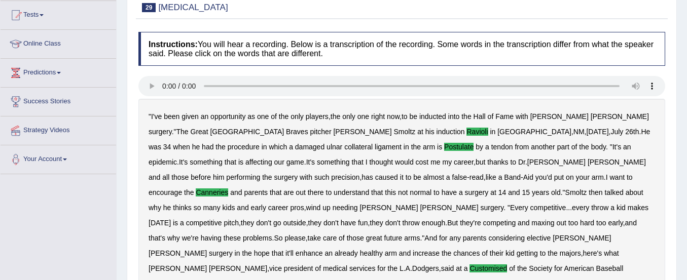
scroll to position [18, 0]
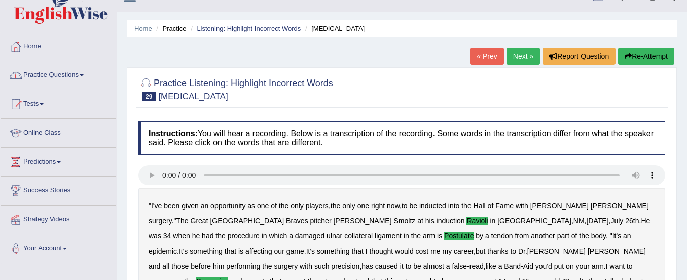
click at [70, 75] on link "Practice Questions" at bounding box center [59, 73] width 116 height 25
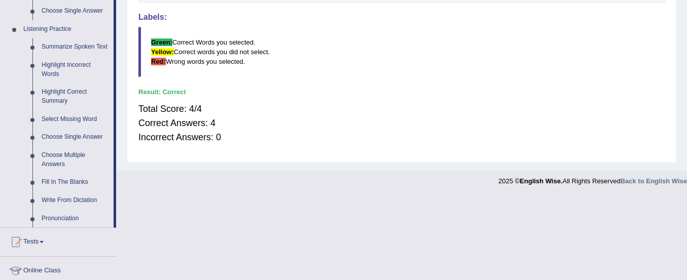
scroll to position [421, 0]
click at [65, 180] on link "Fill In The Blanks" at bounding box center [75, 183] width 77 height 18
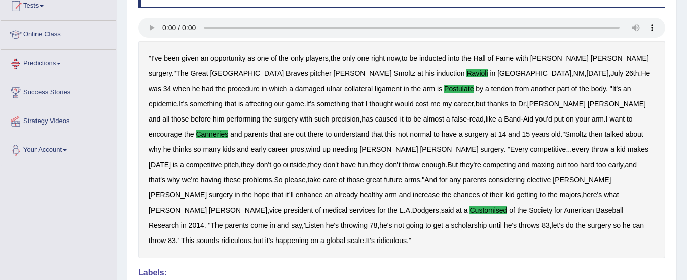
scroll to position [322, 0]
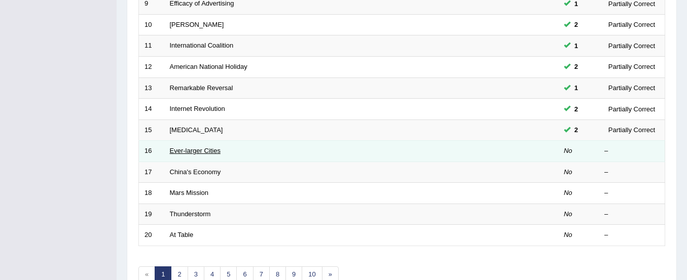
click at [211, 152] on link "Ever-larger Cities" at bounding box center [195, 151] width 51 height 8
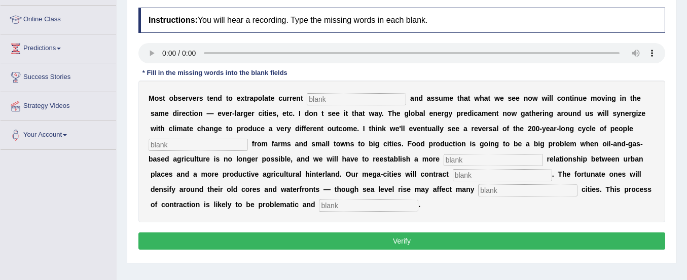
scroll to position [129, 0]
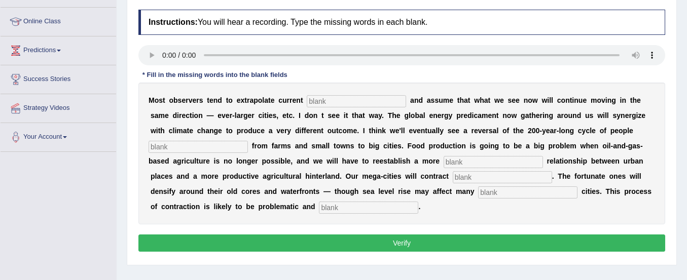
click at [330, 105] on input "text" at bounding box center [356, 101] width 99 height 12
type input "trends"
click at [225, 152] on input "text" at bounding box center [198, 147] width 99 height 12
type input "moving"
click at [466, 161] on input "text" at bounding box center [493, 162] width 99 height 12
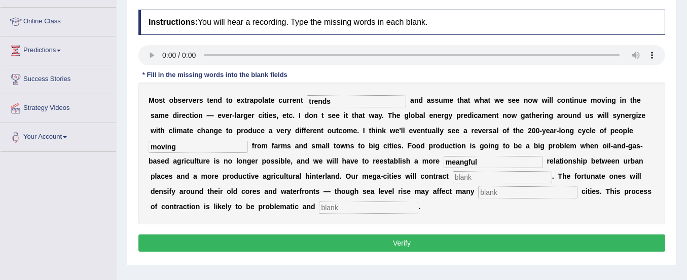
type input "meangful"
click at [474, 178] on input "text" at bounding box center [502, 177] width 99 height 12
type input "subtentially"
click at [497, 194] on input "text" at bounding box center [527, 193] width 99 height 12
type input "herbal"
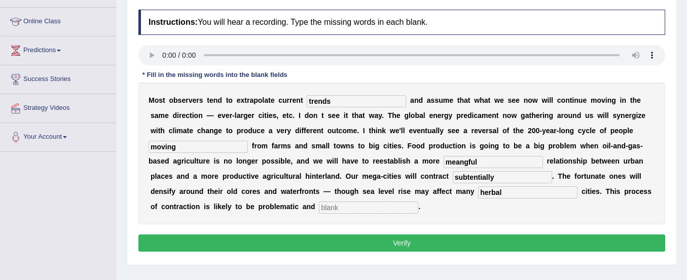
click at [352, 209] on input "text" at bounding box center [368, 208] width 99 height 12
type input "diso"
click at [351, 210] on input "diso" at bounding box center [368, 208] width 99 height 12
click at [397, 217] on div "M o s t o b s e r v e r s t e n d t o e x t r a p o l a t e c u r r e n t trend…" at bounding box center [401, 154] width 527 height 142
click at [348, 208] on input "disordely" at bounding box center [368, 208] width 99 height 12
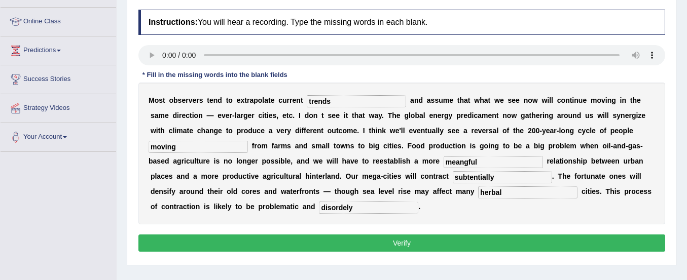
click at [346, 207] on input "disordely" at bounding box center [368, 208] width 99 height 12
type input "disorderly"
click at [465, 177] on input "subtentially" at bounding box center [502, 177] width 99 height 12
type input "substentially"
click at [465, 162] on input "meangful" at bounding box center [493, 162] width 99 height 12
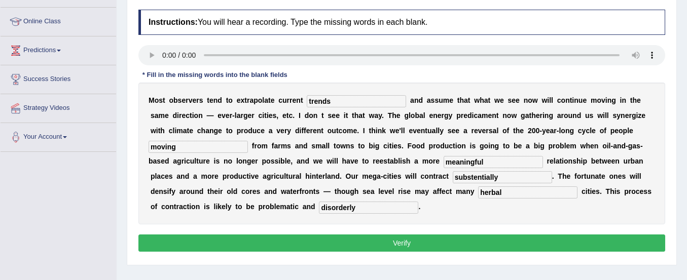
click at [484, 163] on input "meaningful" at bounding box center [493, 162] width 99 height 12
type input "meaningfull"
click at [432, 240] on button "Verify" at bounding box center [401, 243] width 527 height 17
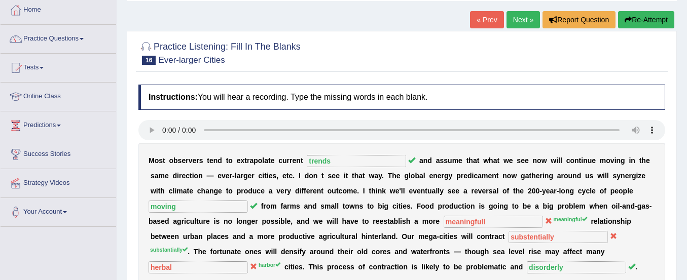
scroll to position [46, 0]
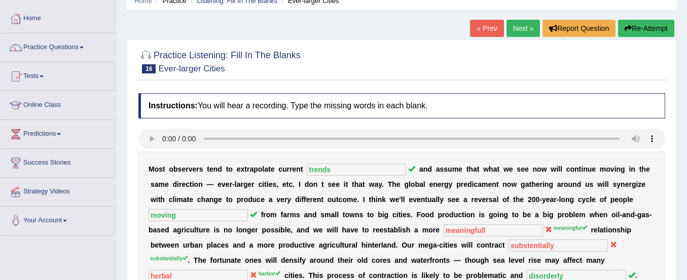
click at [643, 20] on button "Re-Attempt" at bounding box center [646, 28] width 56 height 17
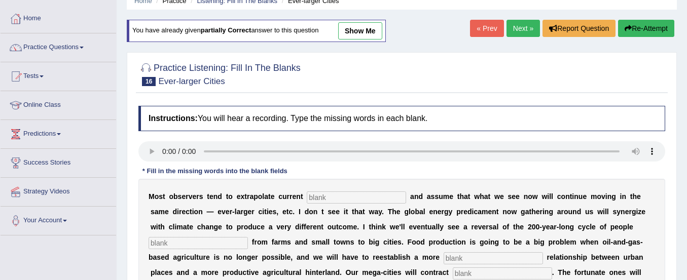
click at [326, 198] on input "text" at bounding box center [356, 198] width 99 height 12
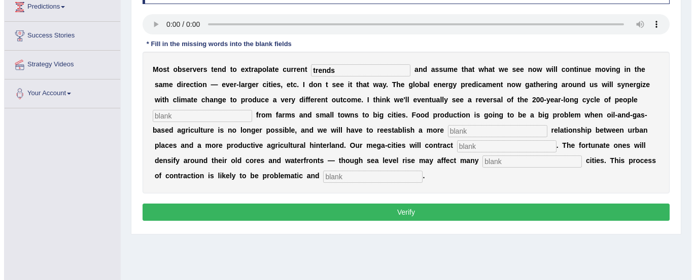
scroll to position [172, 0]
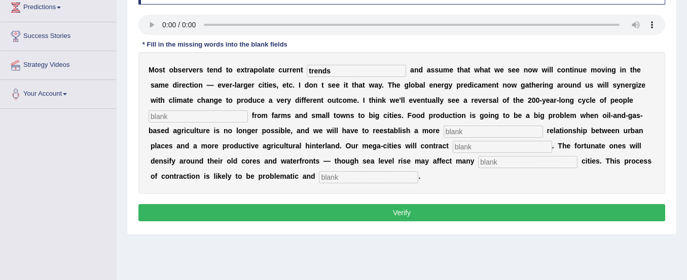
type input "trends"
click at [223, 122] on input "text" at bounding box center [198, 117] width 99 height 12
type input "moving"
click at [457, 134] on input "text" at bounding box center [493, 132] width 99 height 12
type input "meaningful"
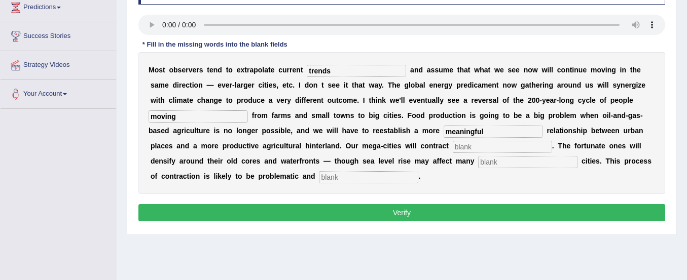
click at [465, 144] on input "text" at bounding box center [502, 147] width 99 height 12
type input "subst"
click at [491, 168] on input "text" at bounding box center [527, 162] width 99 height 12
type input "harbor"
click at [379, 177] on input "text" at bounding box center [368, 177] width 99 height 12
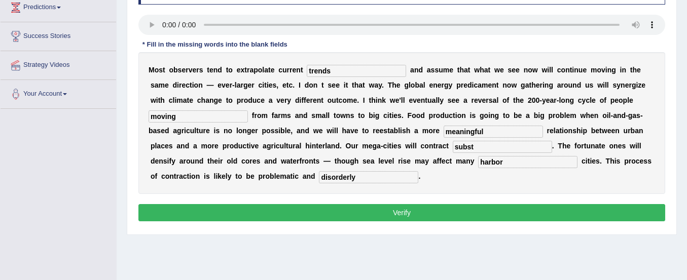
type input "disorderly"
click at [475, 148] on input "subst" at bounding box center [502, 147] width 99 height 12
type input "substantially"
click at [432, 209] on button "Verify" at bounding box center [401, 212] width 527 height 17
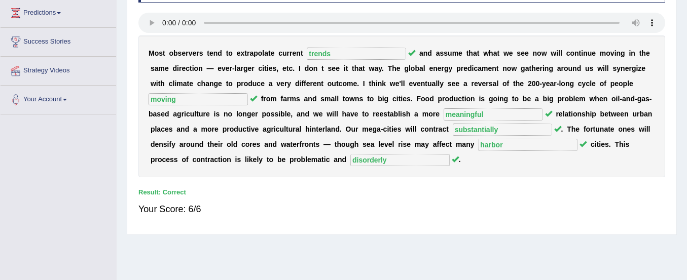
scroll to position [166, 0]
